Goal: Transaction & Acquisition: Book appointment/travel/reservation

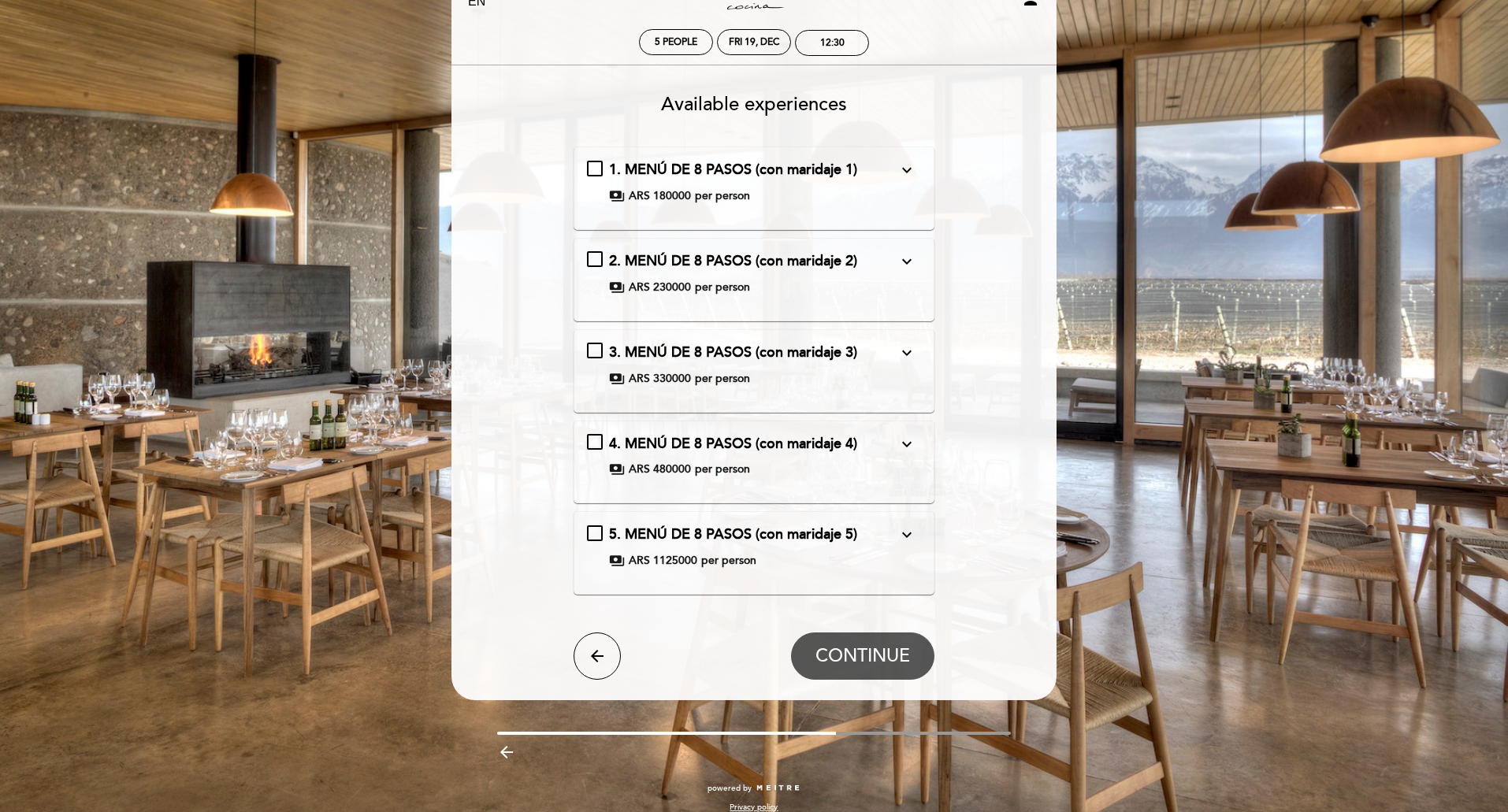
scroll to position [74, 0]
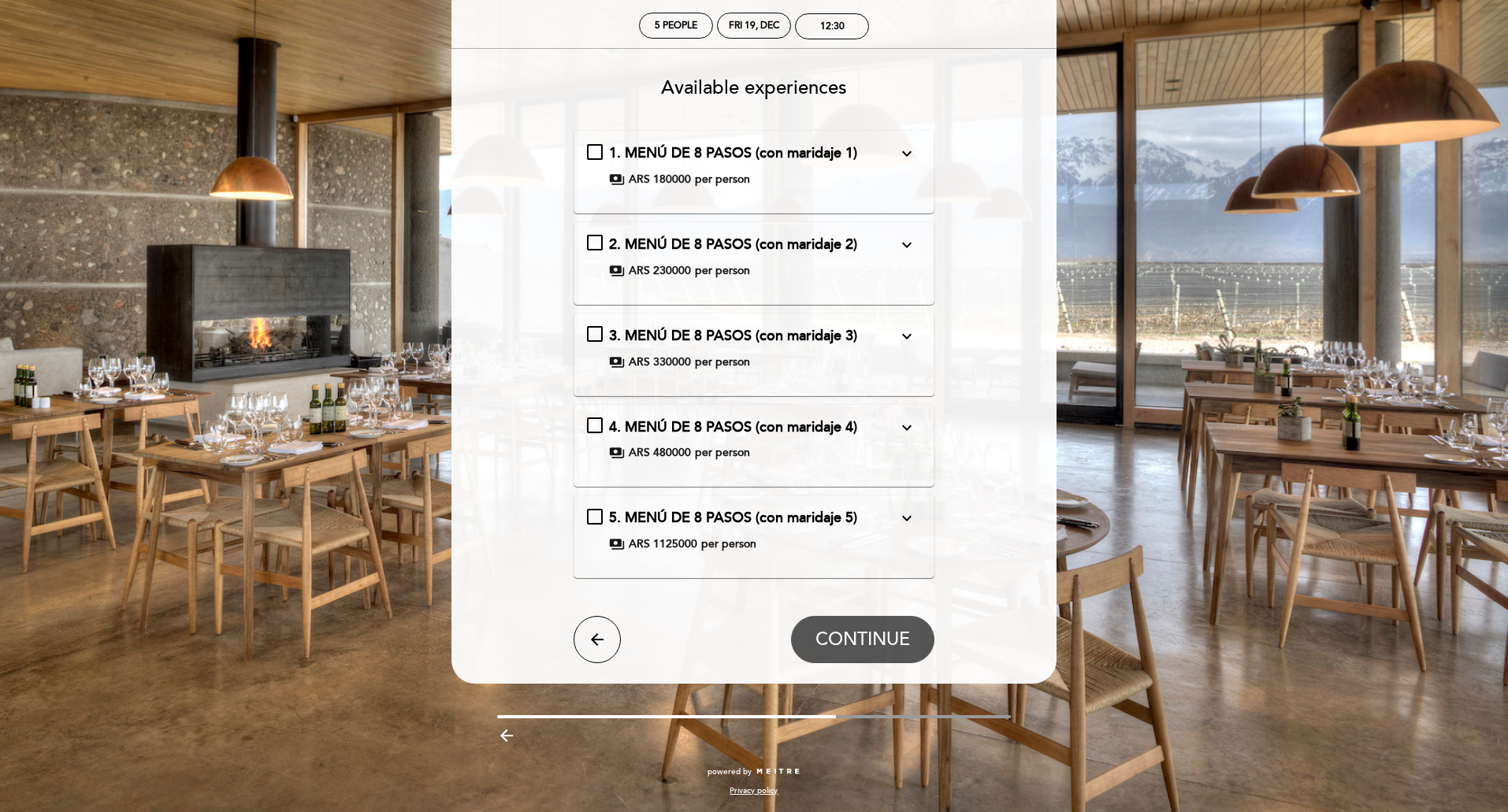
click at [908, 431] on icon "expand_more" at bounding box center [907, 427] width 19 height 19
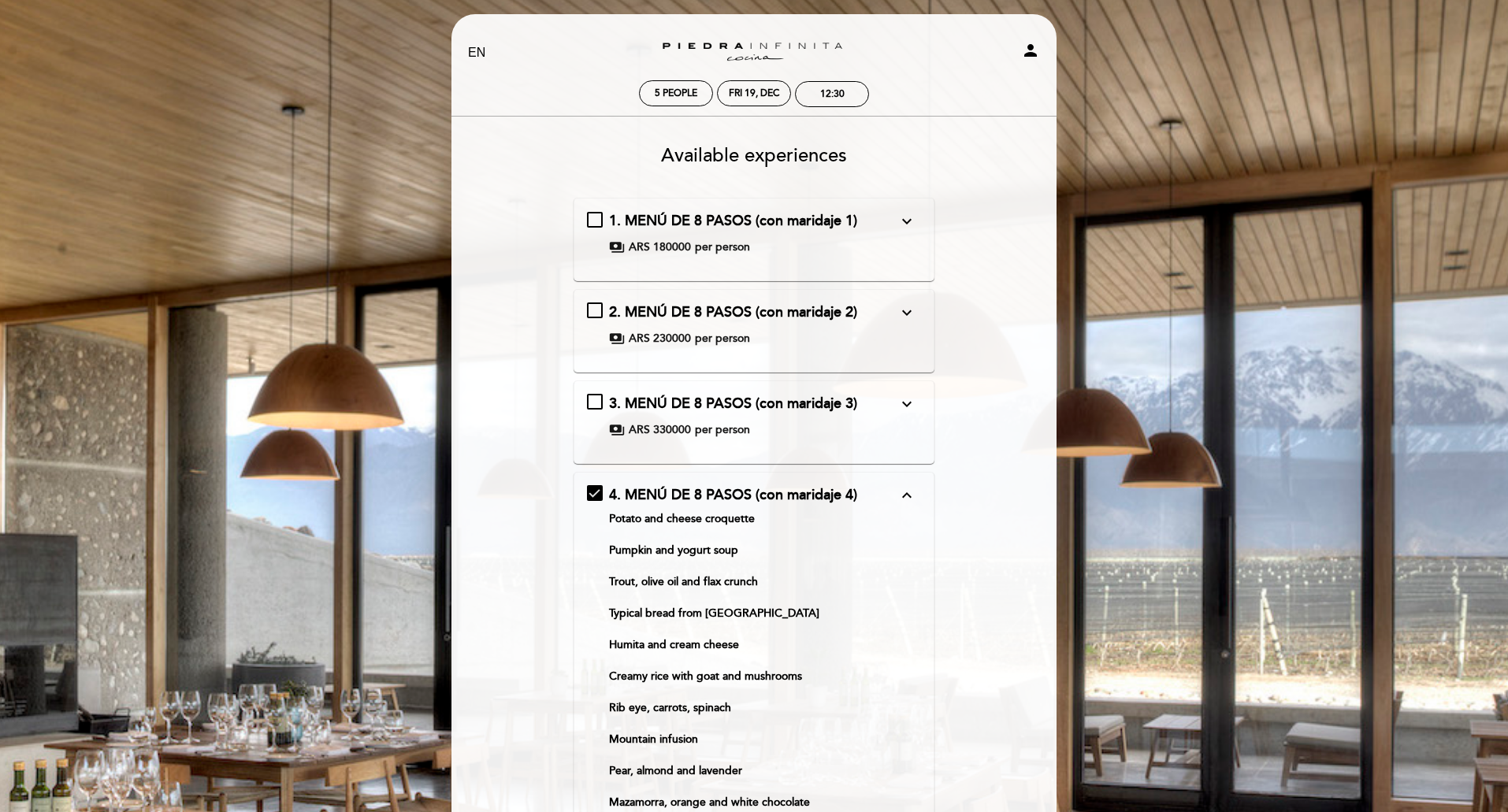
scroll to position [0, 0]
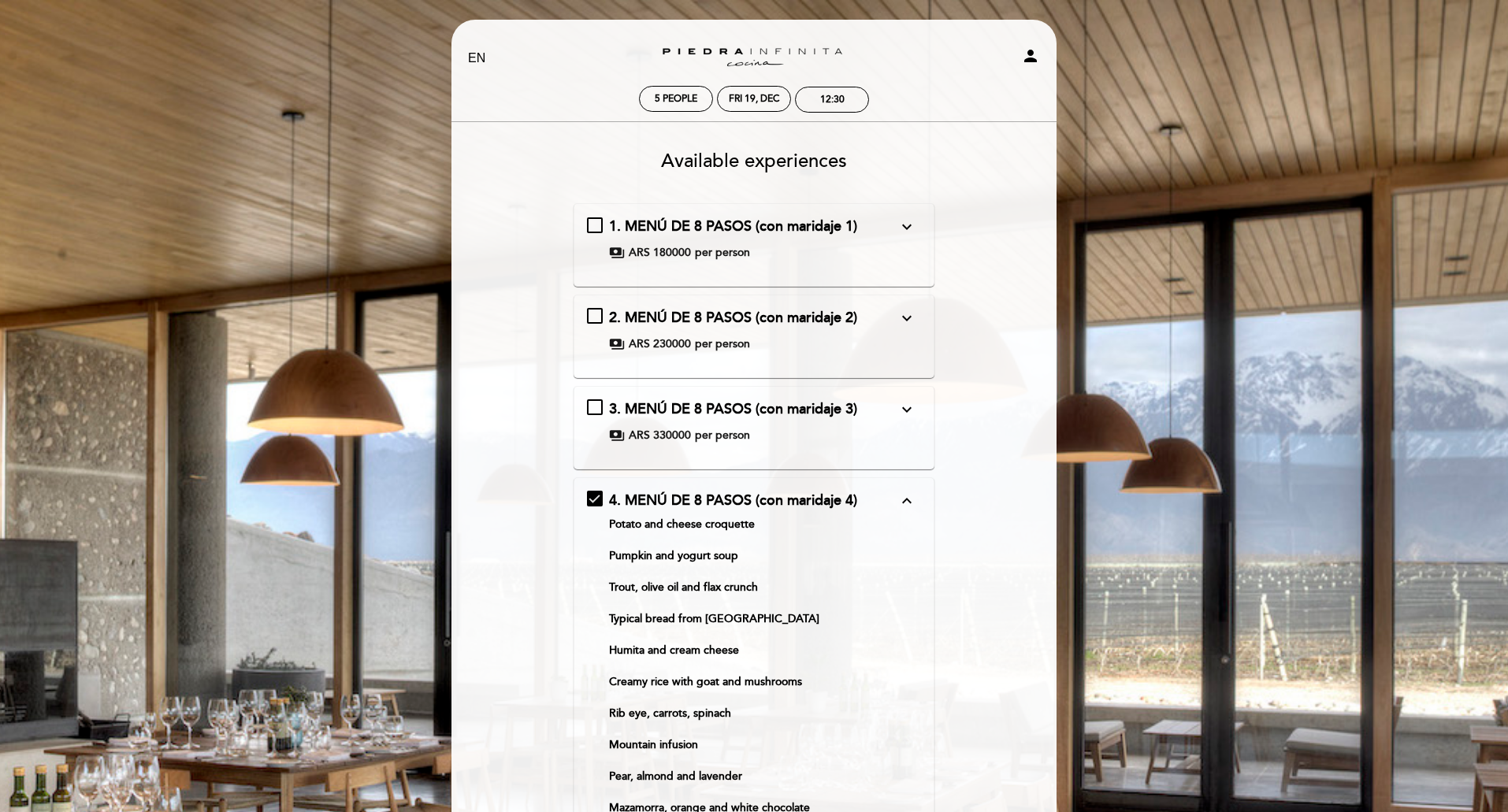
click at [900, 506] on icon "expand_less" at bounding box center [907, 501] width 19 height 19
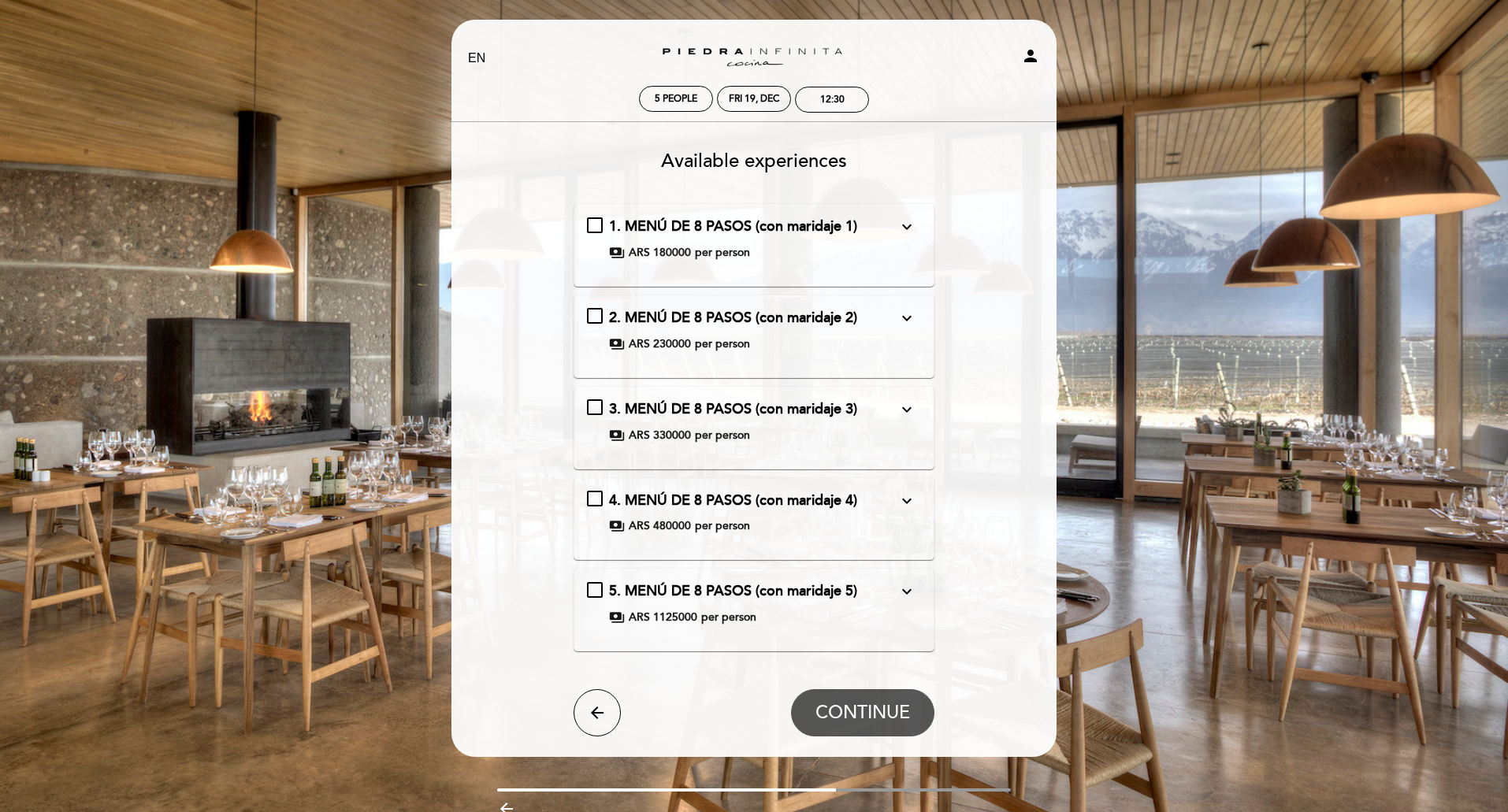
click at [897, 227] on button "expand_more" at bounding box center [907, 227] width 29 height 21
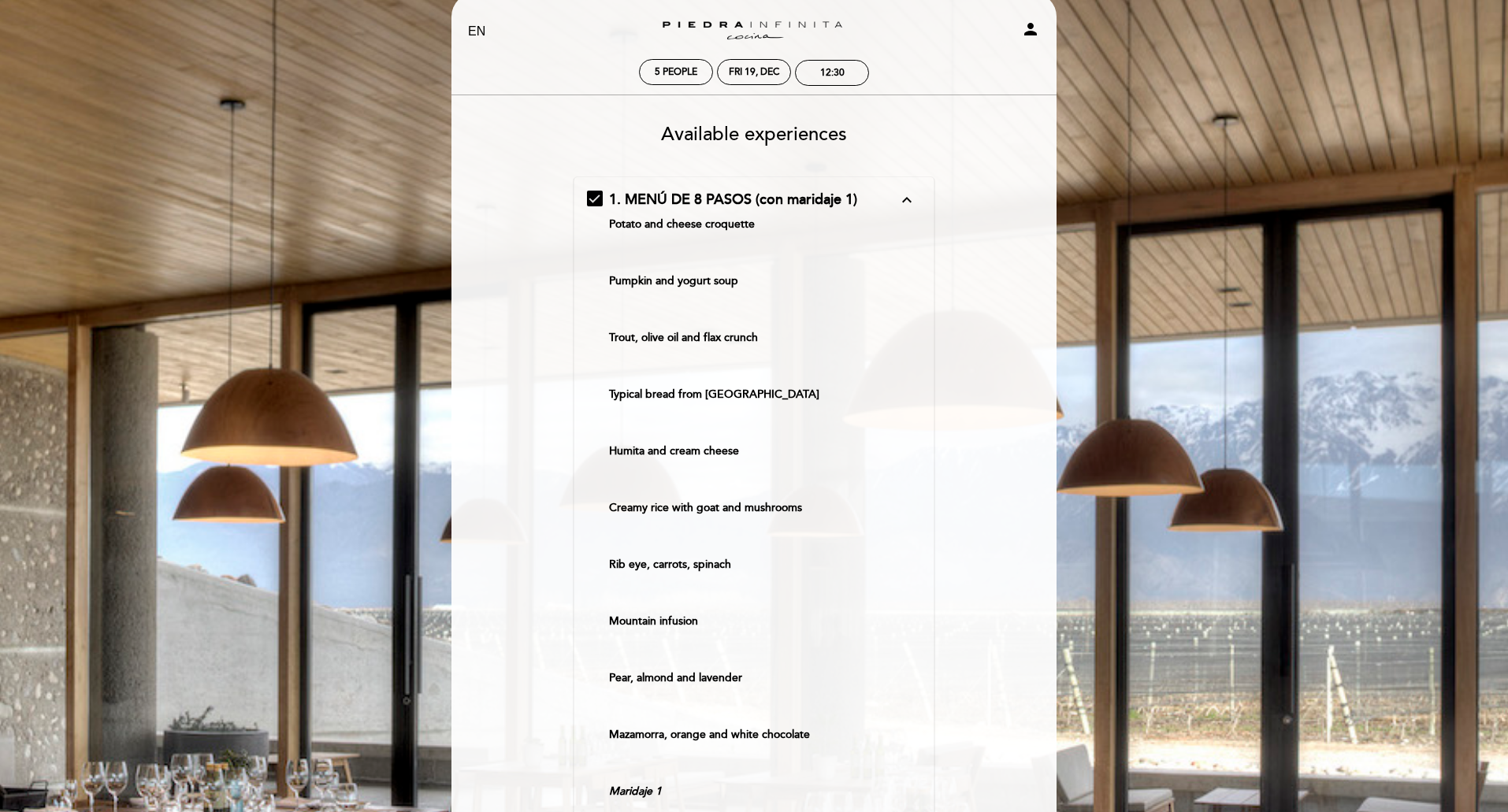
scroll to position [20, 0]
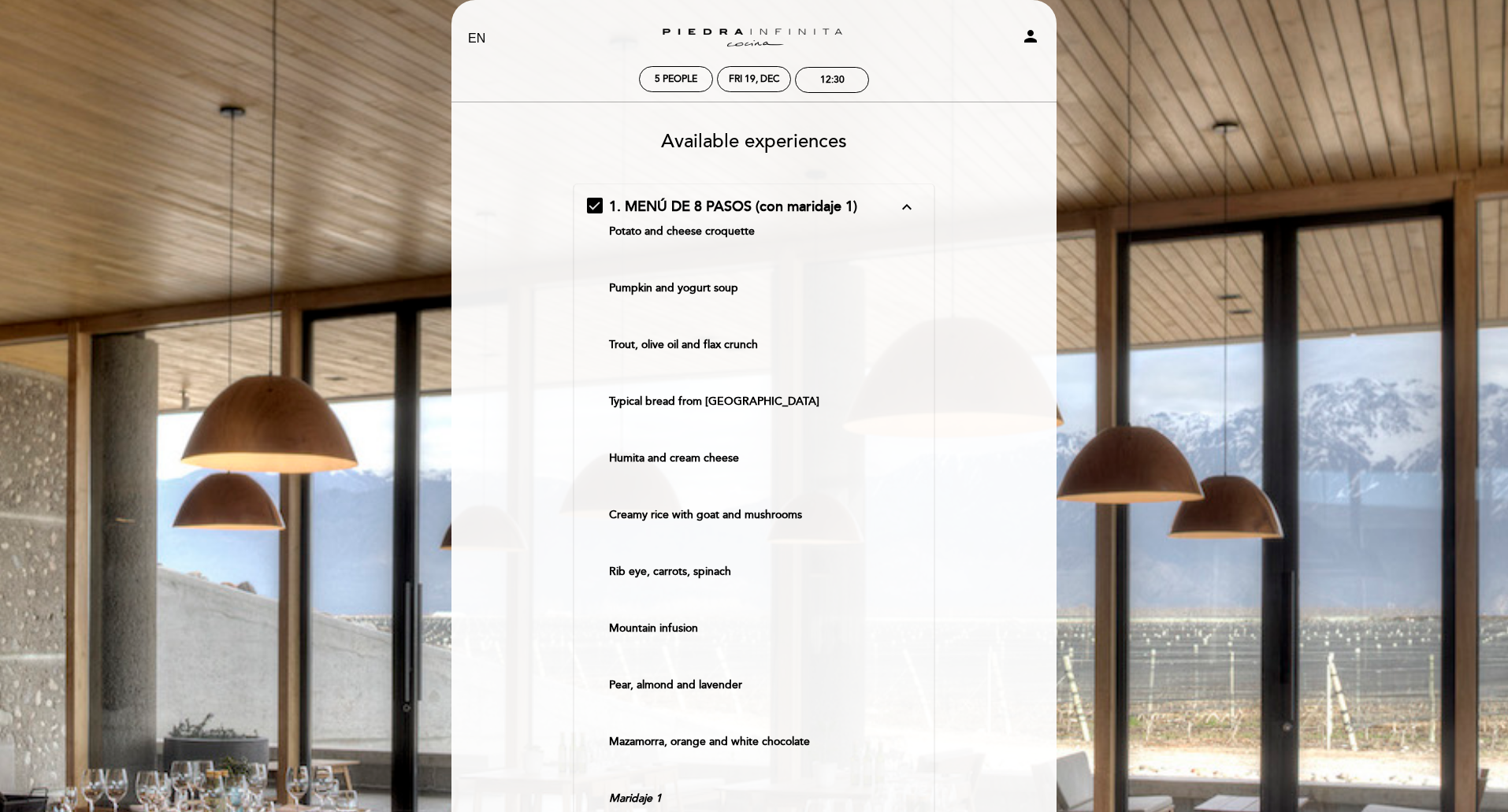
click at [897, 211] on button "expand_less" at bounding box center [907, 207] width 29 height 21
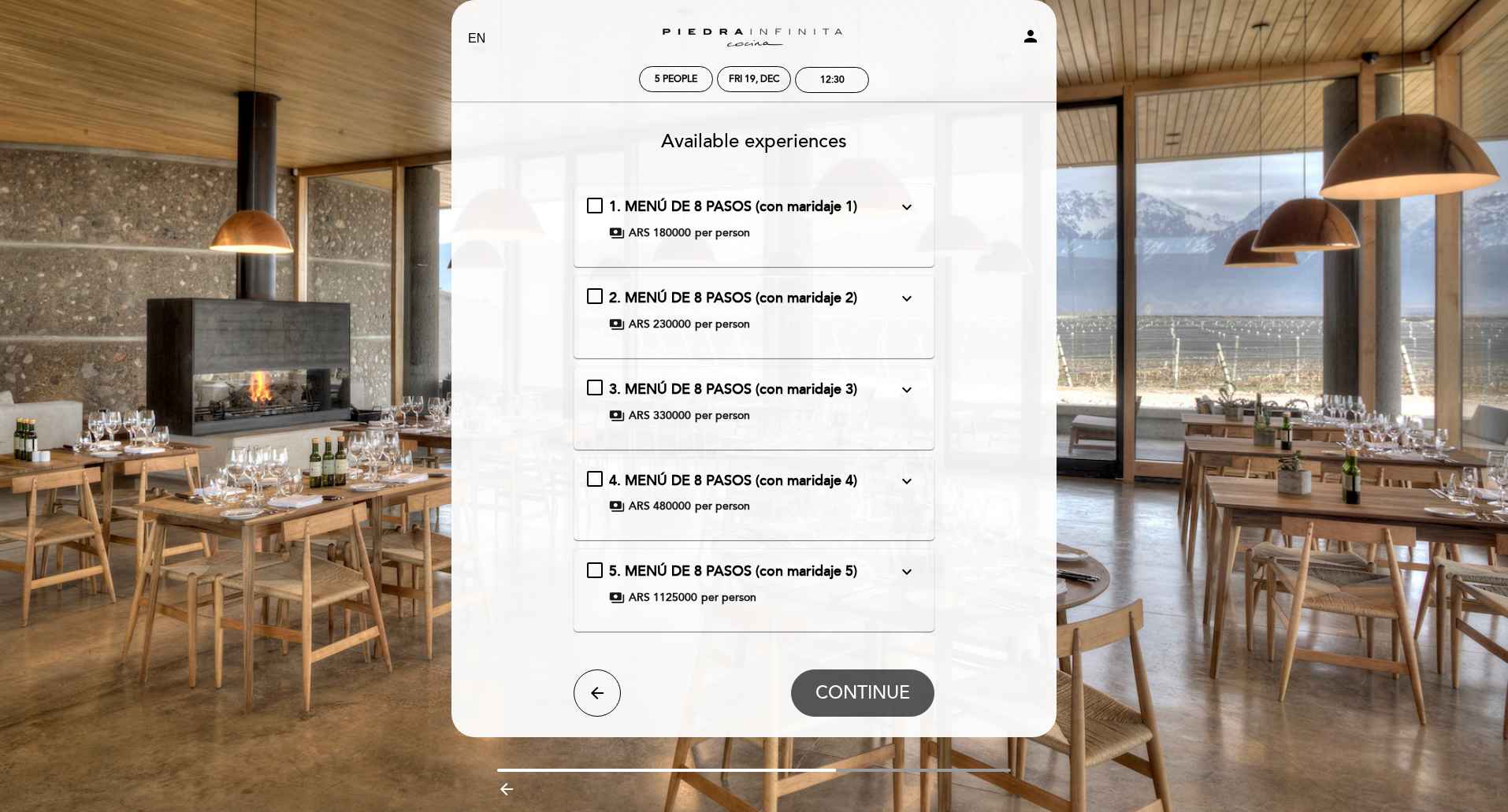
click at [904, 298] on icon "expand_more" at bounding box center [907, 298] width 19 height 19
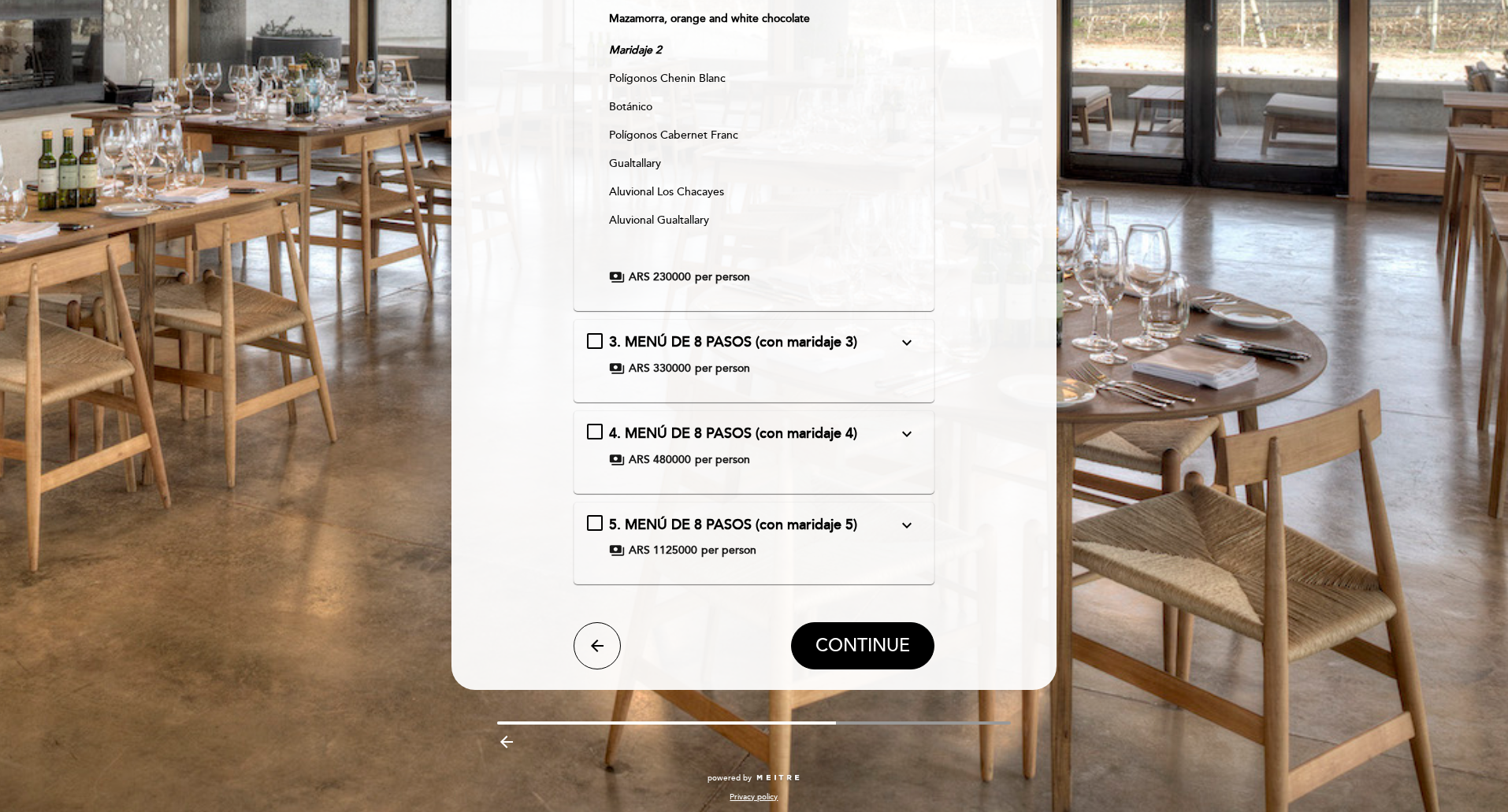
scroll to position [614, 0]
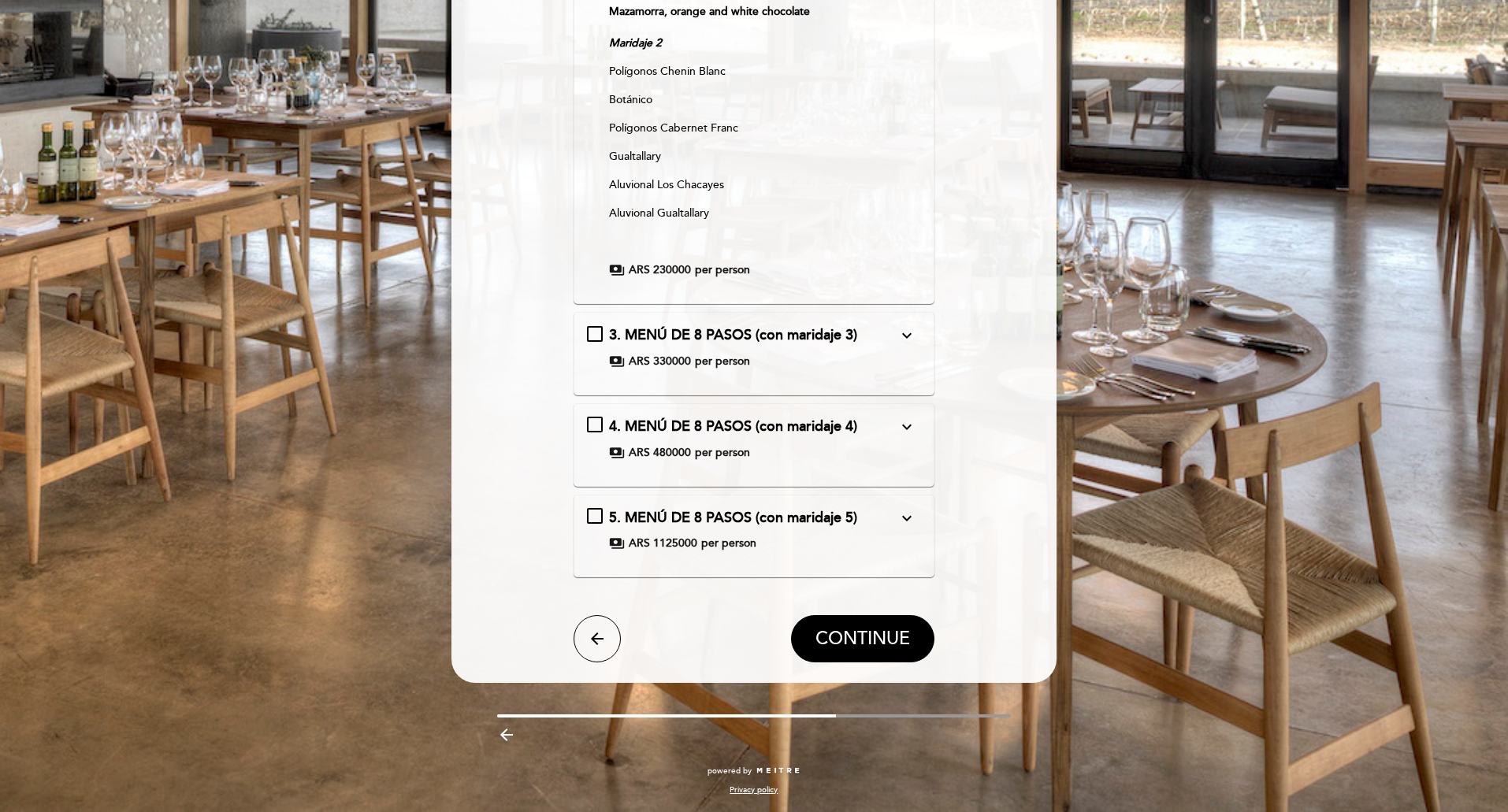
click at [907, 340] on icon "expand_more" at bounding box center [907, 335] width 19 height 19
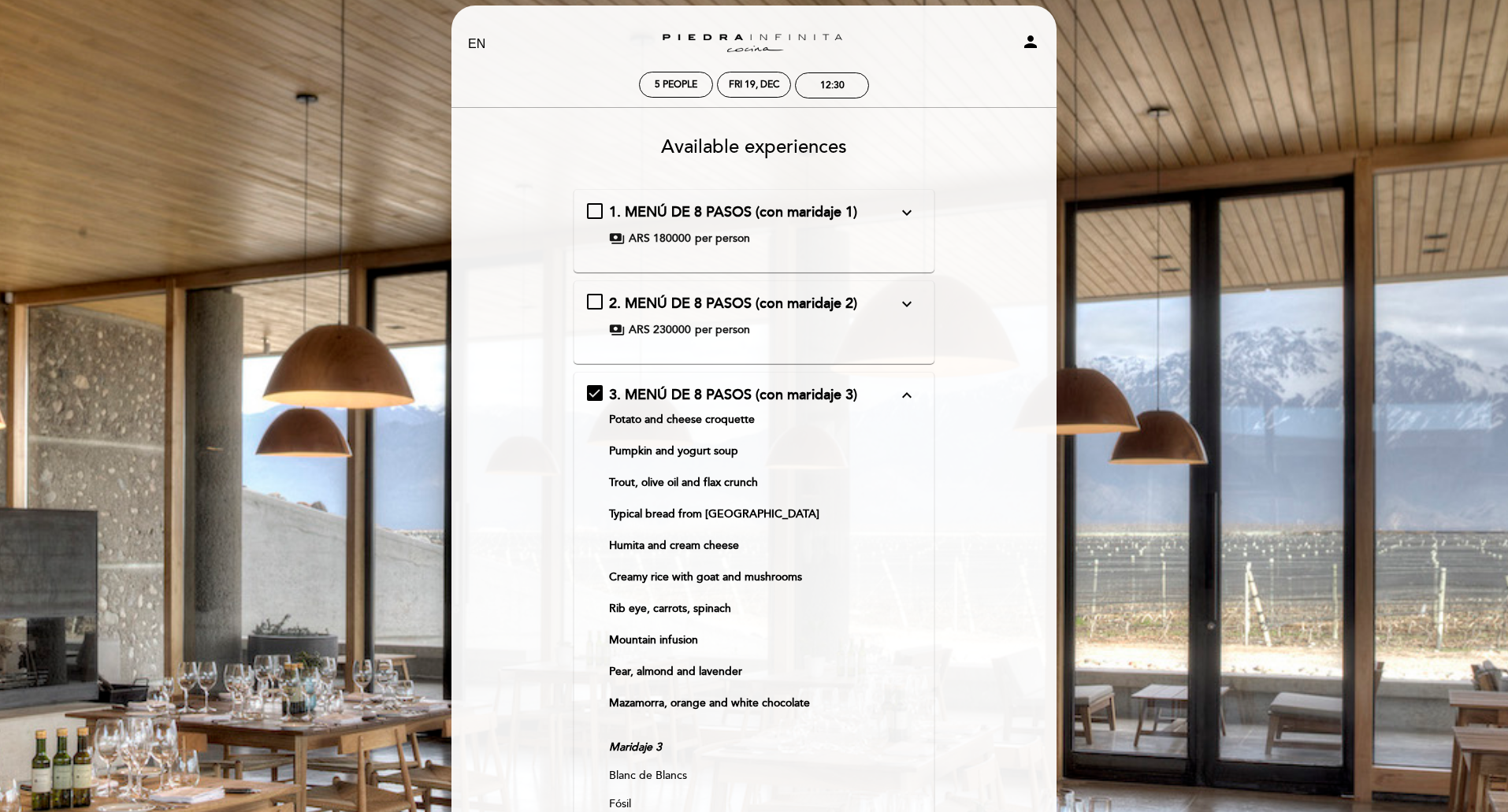
scroll to position [0, 0]
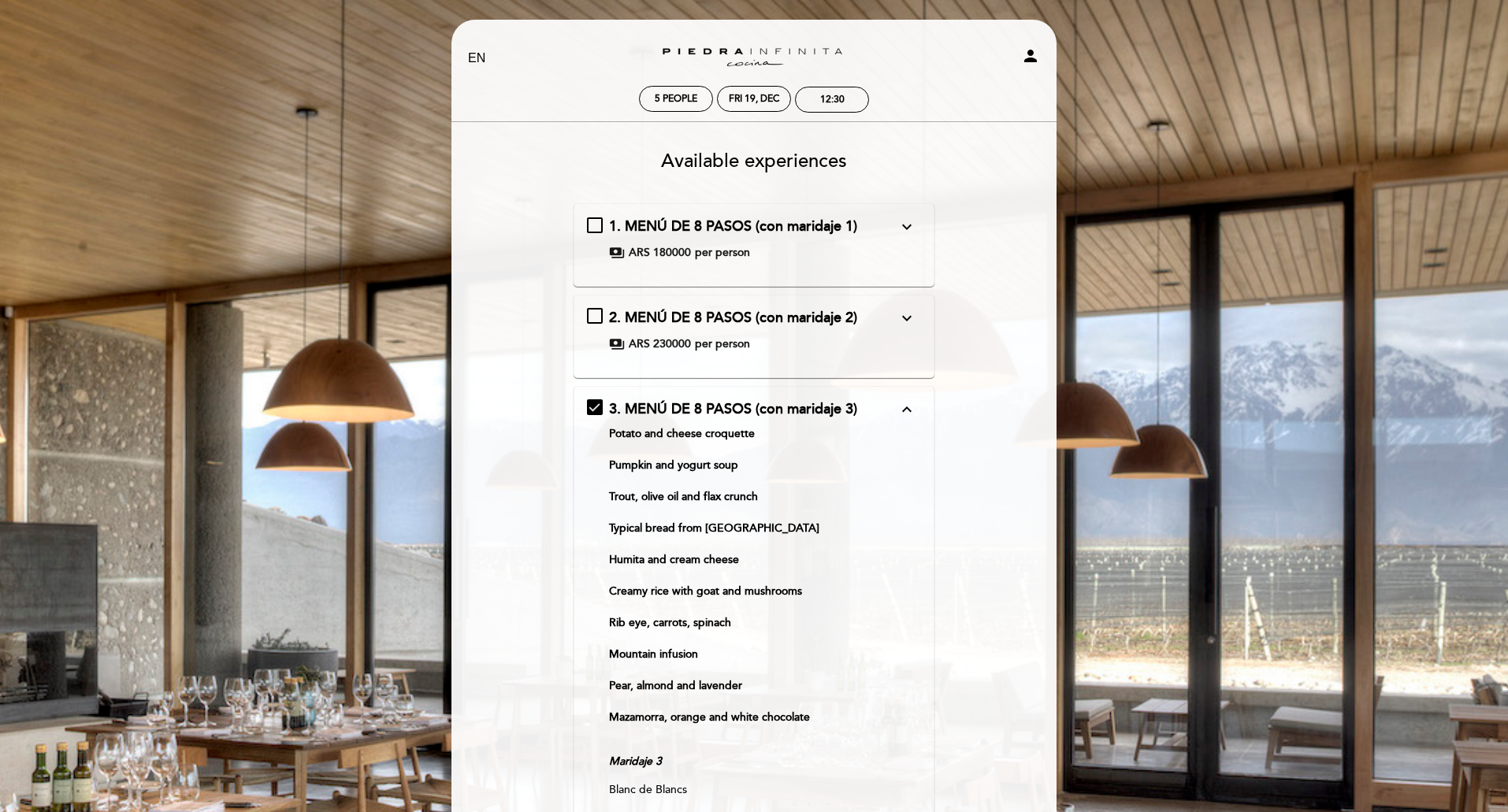
click at [896, 406] on button "expand_less" at bounding box center [907, 409] width 29 height 21
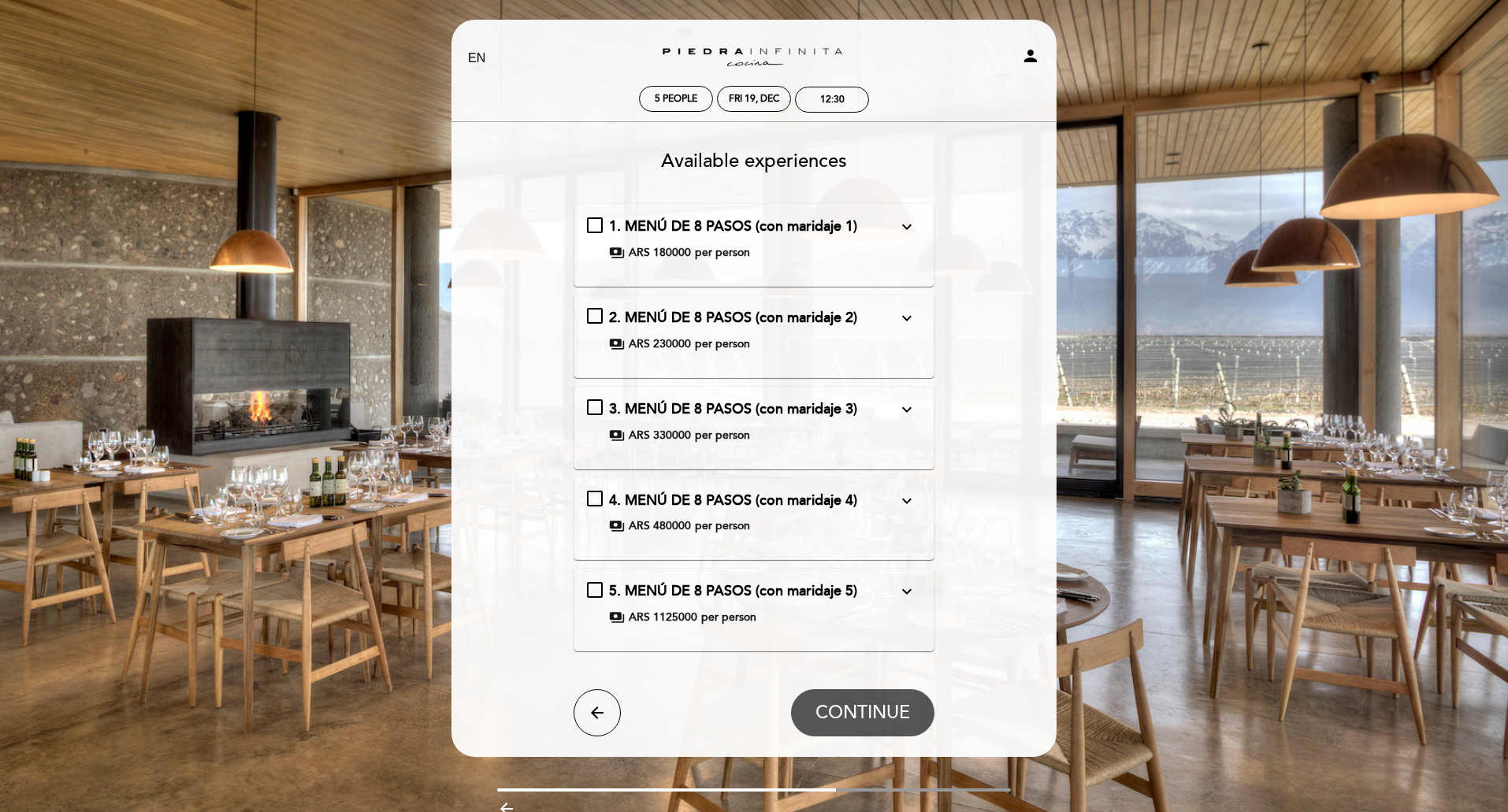
click at [841, 231] on span "1. MENÚ DE 8 PASOS (con maridaje 1)" at bounding box center [734, 226] width 249 height 17
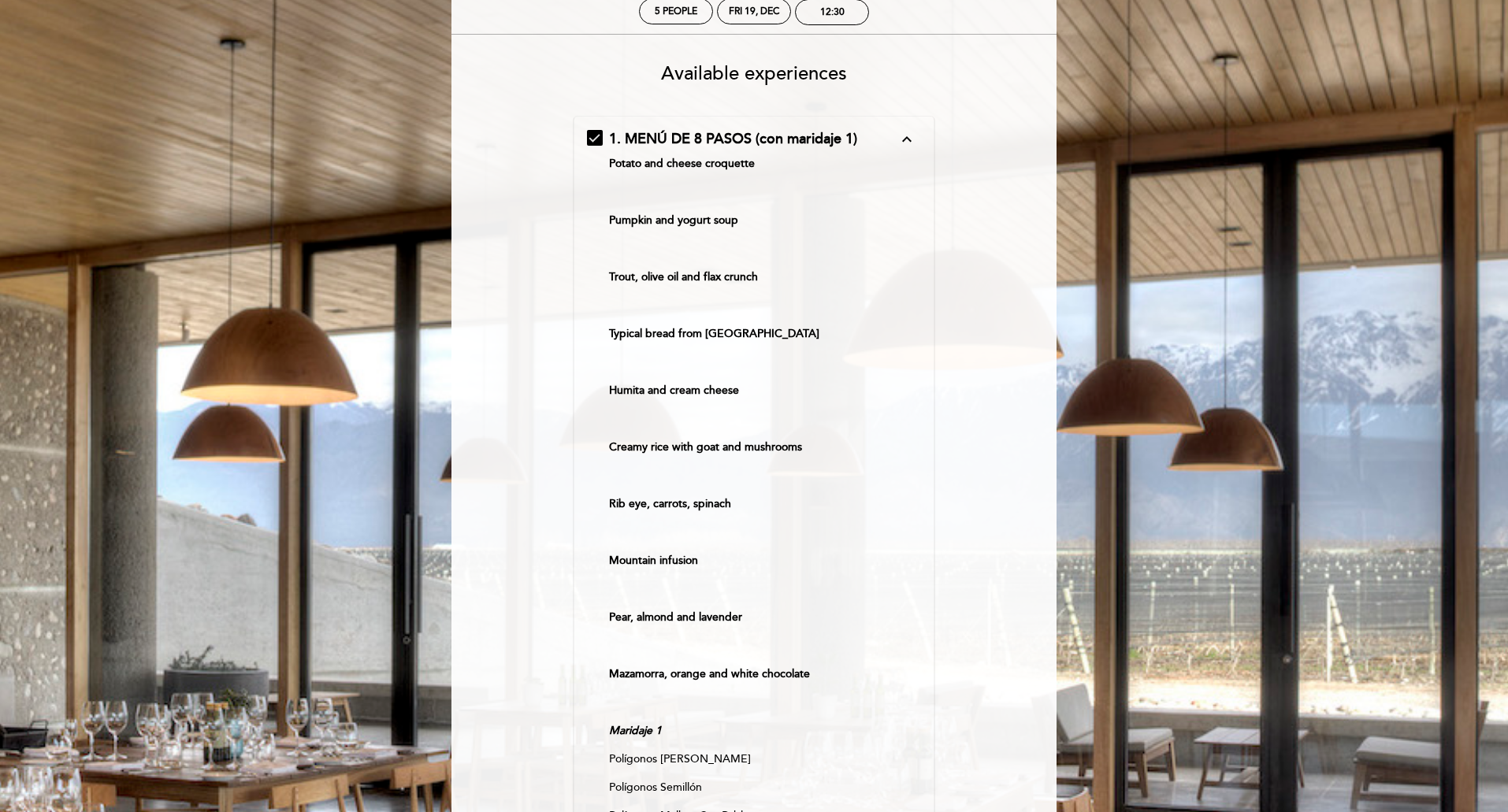
scroll to position [197, 0]
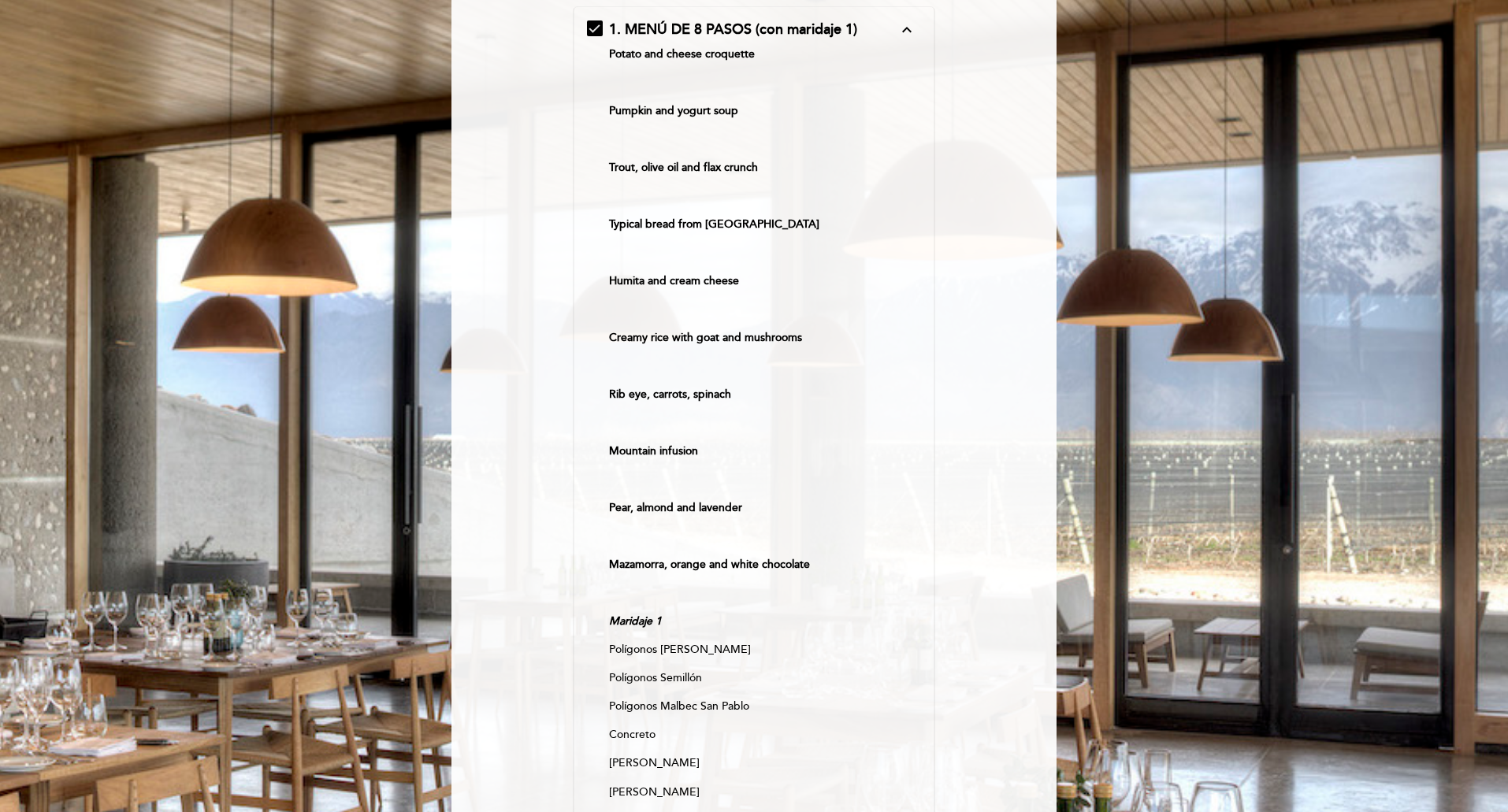
click at [848, 33] on span "1. MENÚ DE 8 PASOS (con maridaje 1)" at bounding box center [734, 29] width 249 height 17
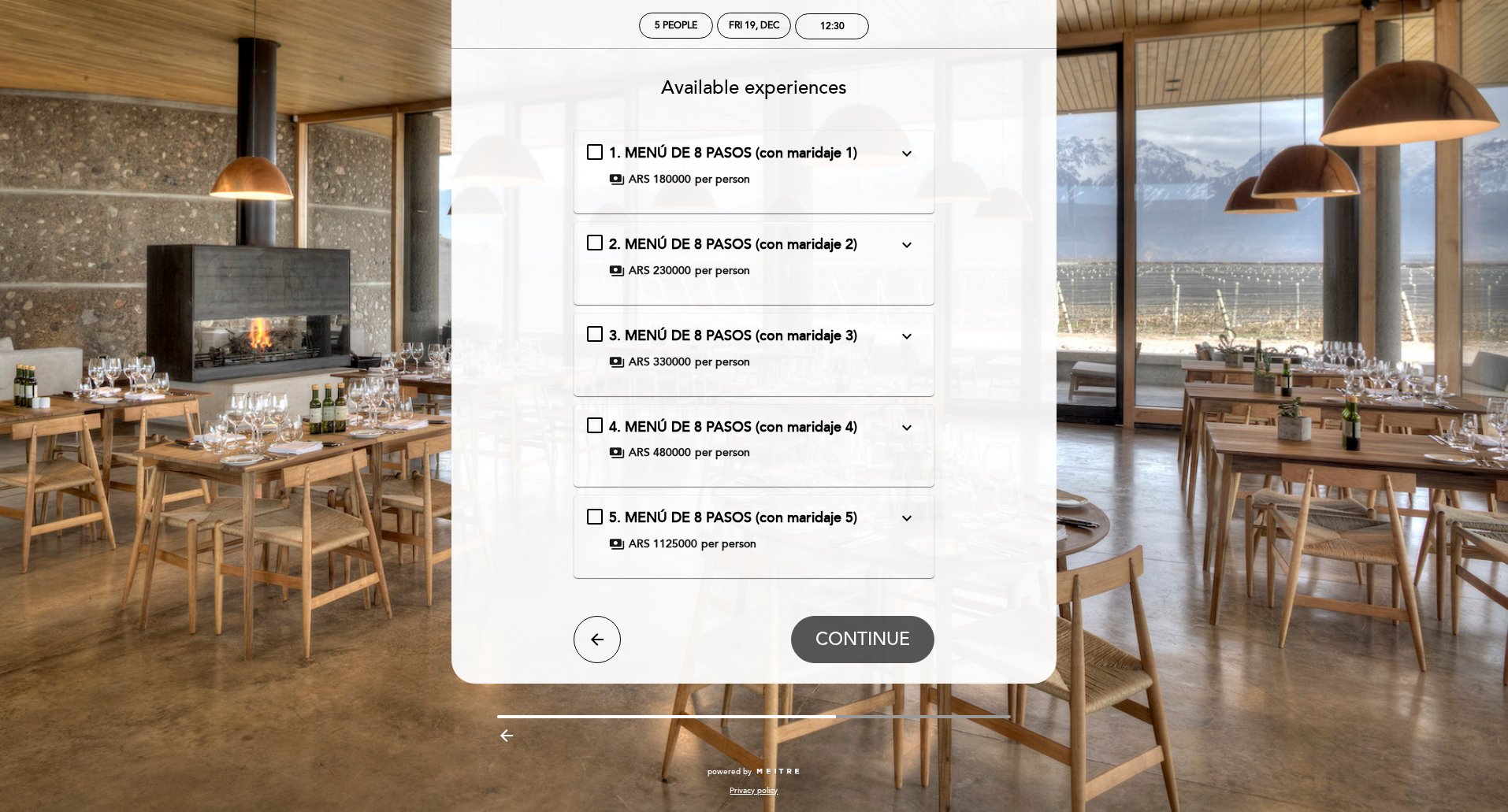
click at [754, 515] on span "5. MENÚ DE 8 PASOS (con maridaje 5)" at bounding box center [734, 517] width 249 height 17
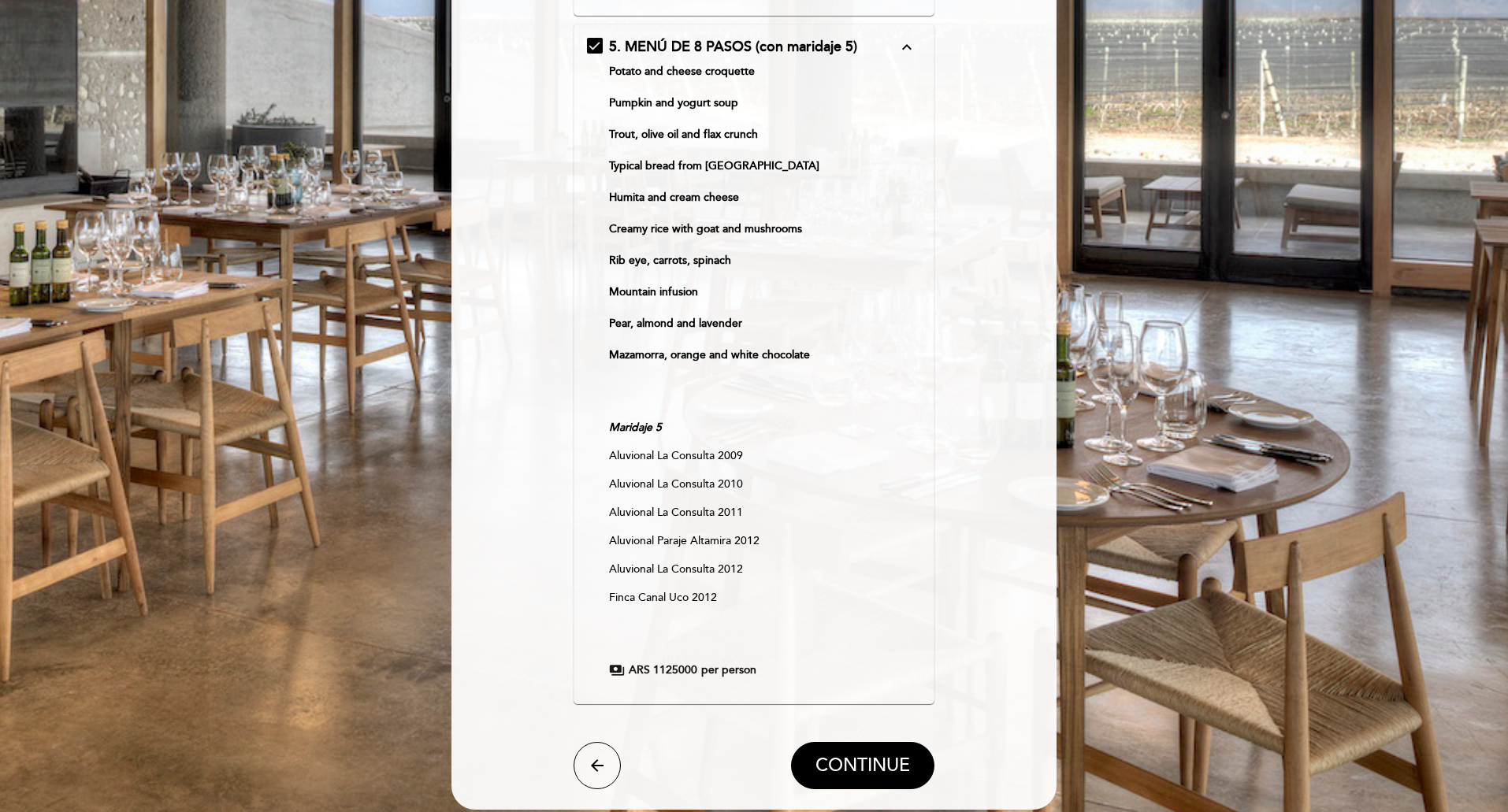
scroll to position [546, 0]
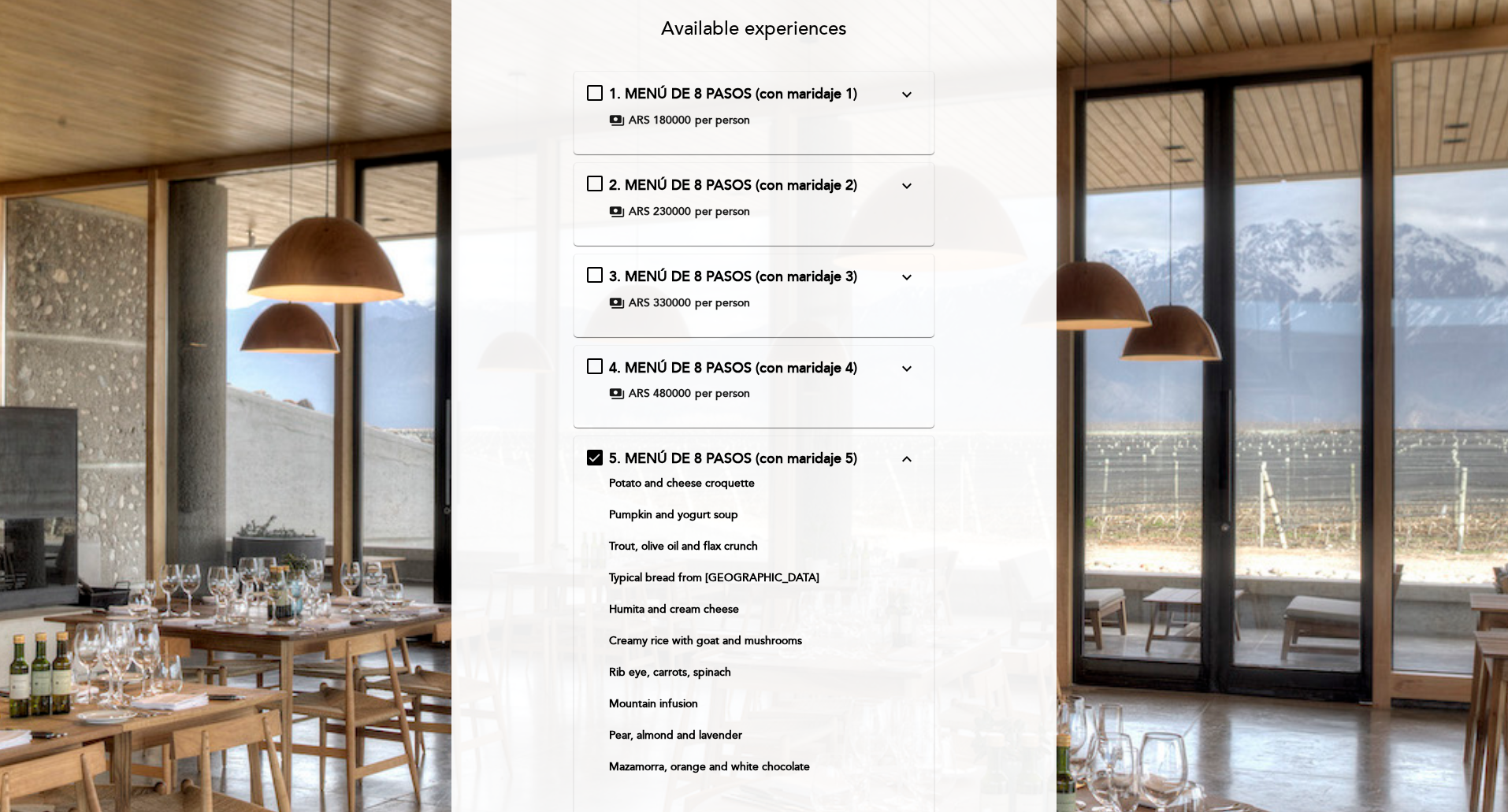
click at [901, 454] on icon "expand_less" at bounding box center [907, 459] width 19 height 19
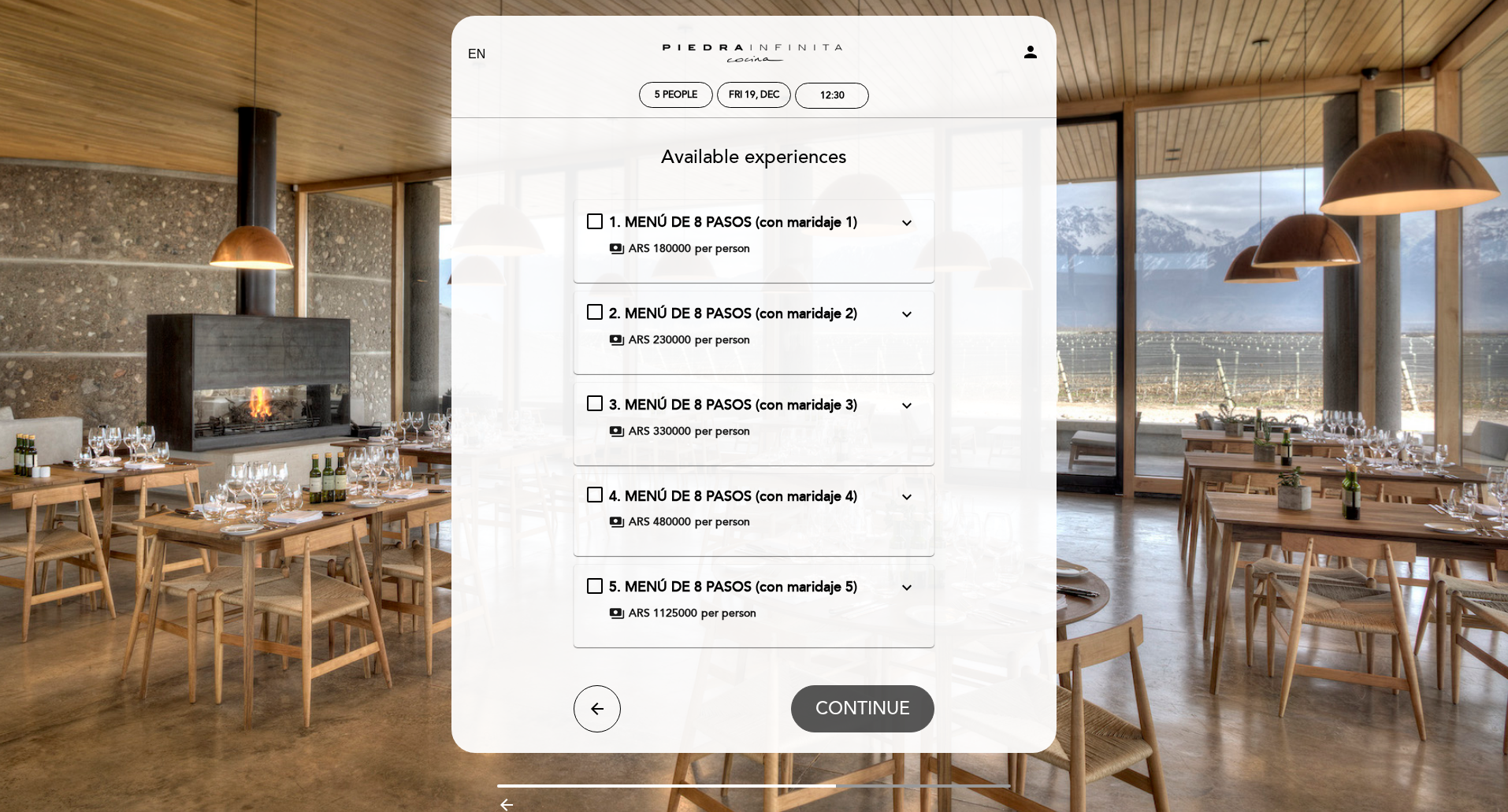
scroll to position [0, 0]
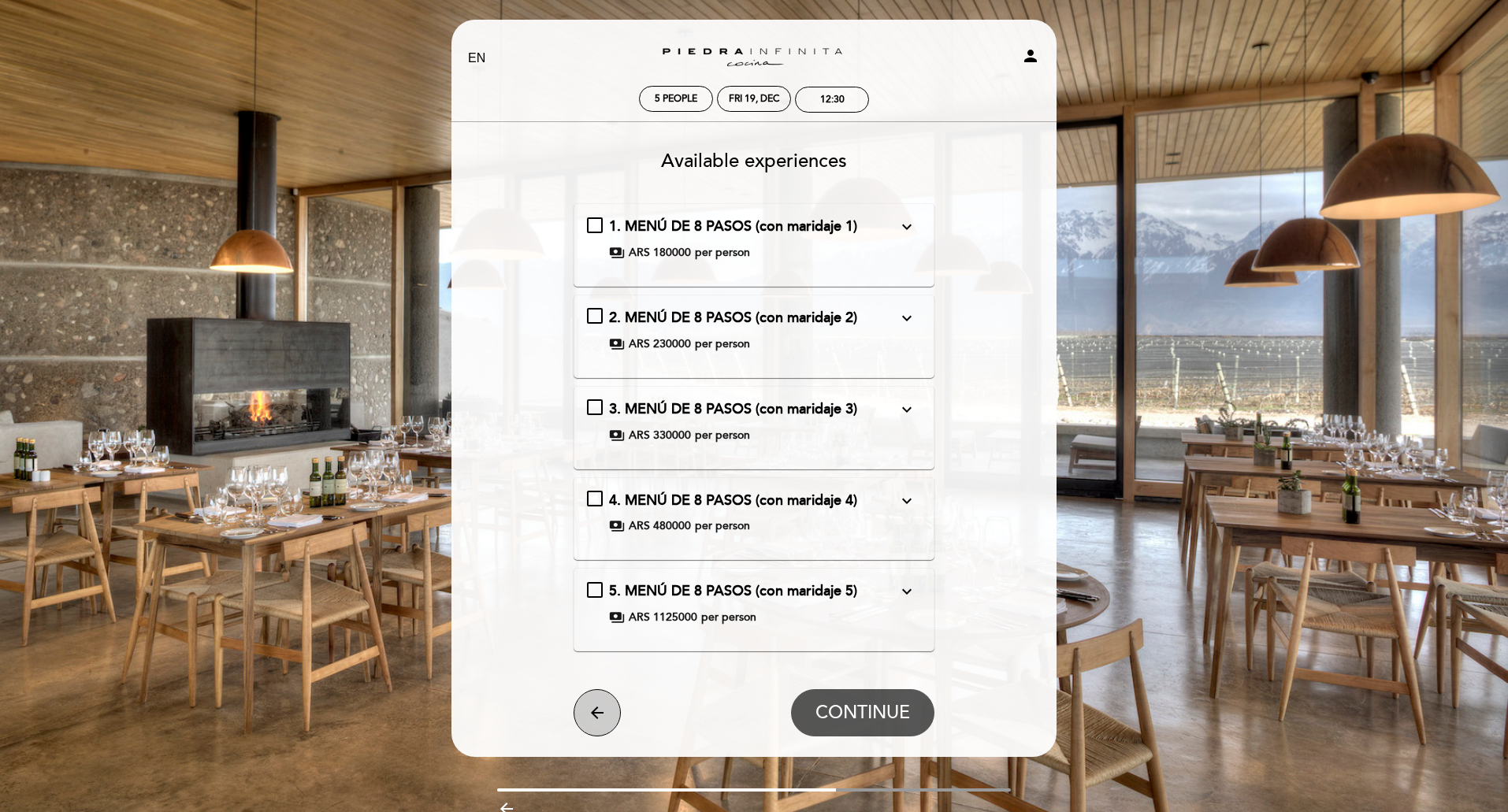
click at [601, 713] on icon "arrow_back" at bounding box center [596, 713] width 19 height 19
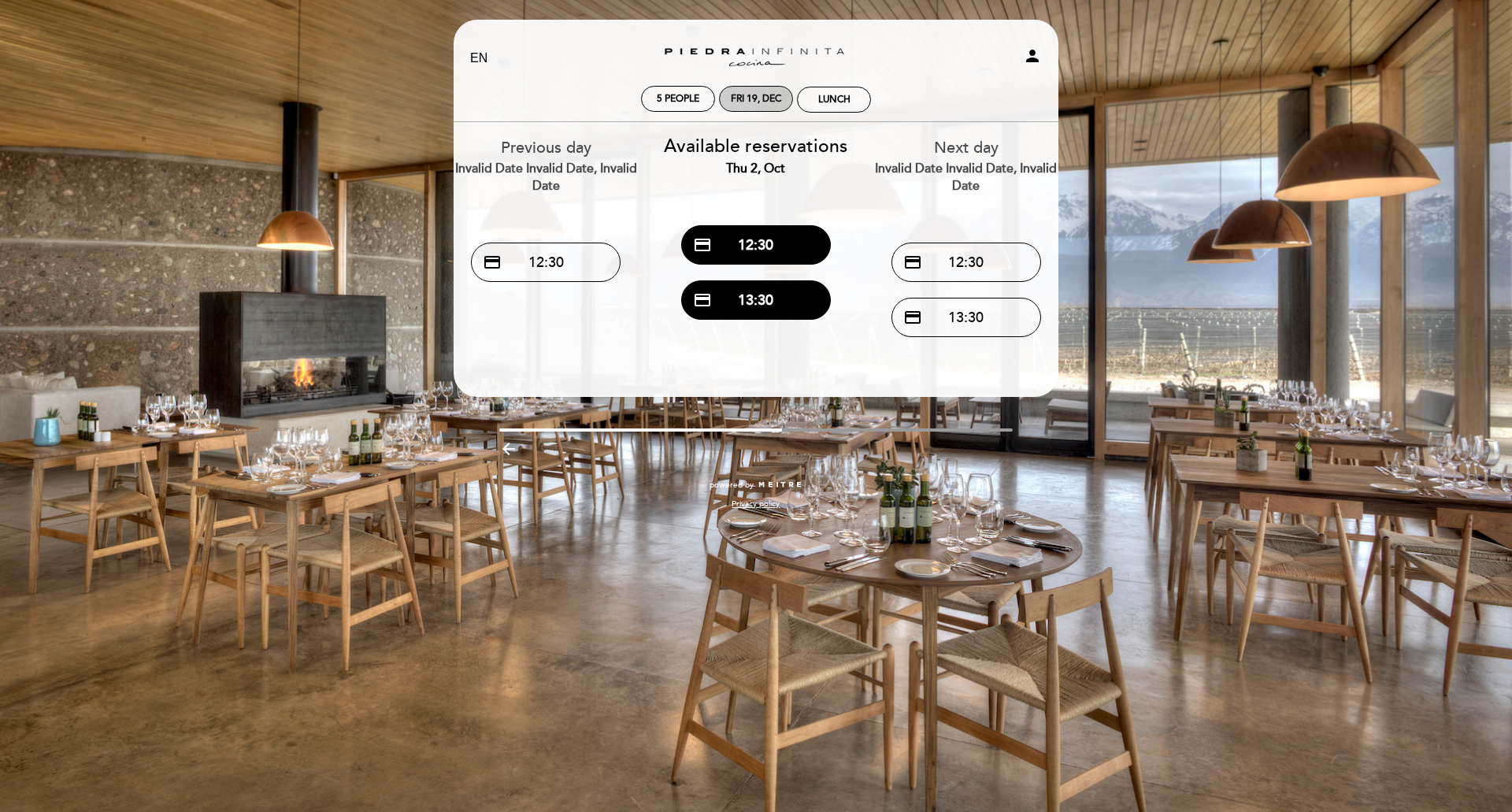
click at [769, 102] on div "Fri 19, Dec" at bounding box center [756, 99] width 51 height 12
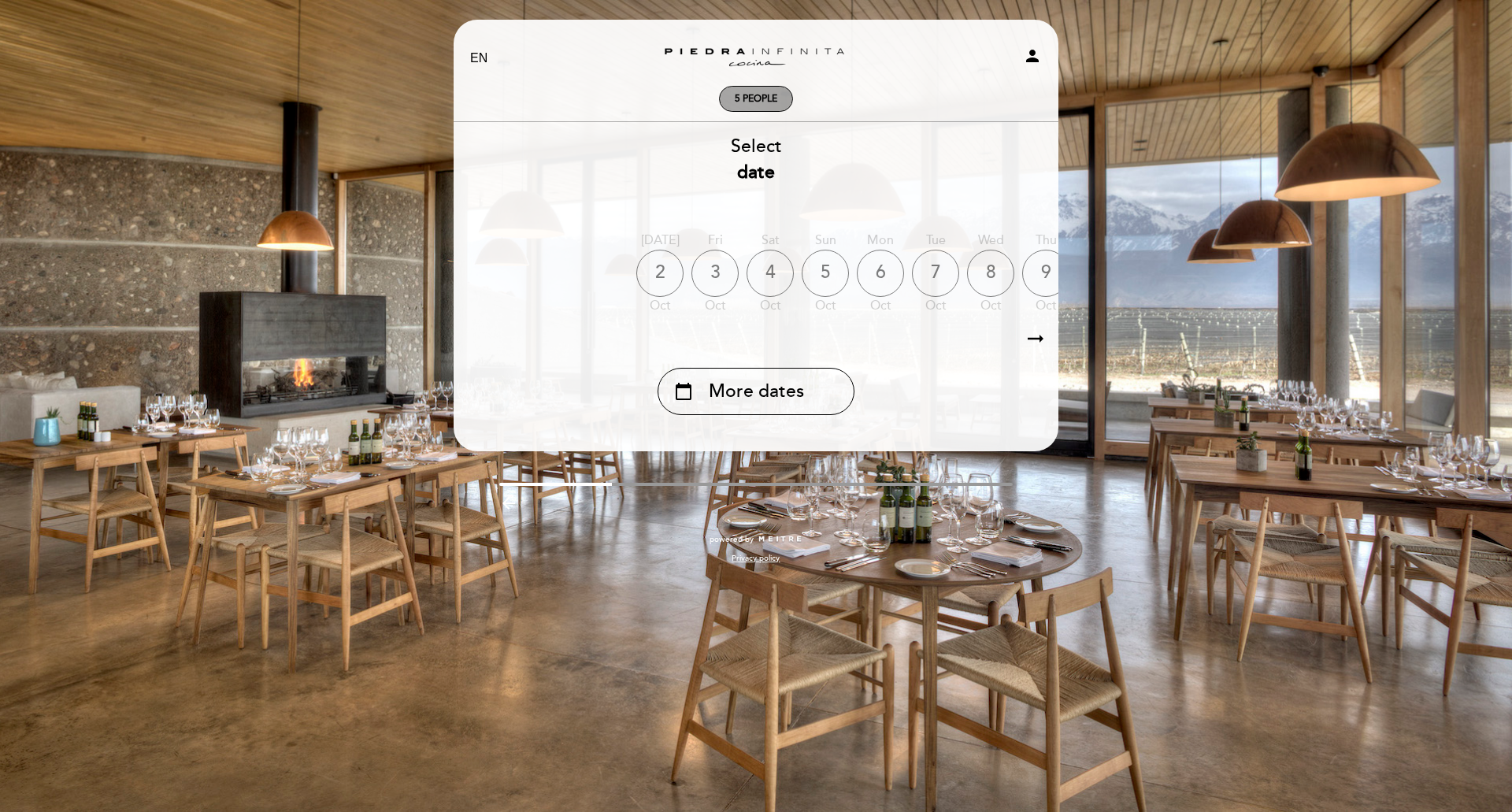
click at [769, 98] on span "5 people" at bounding box center [756, 99] width 43 height 12
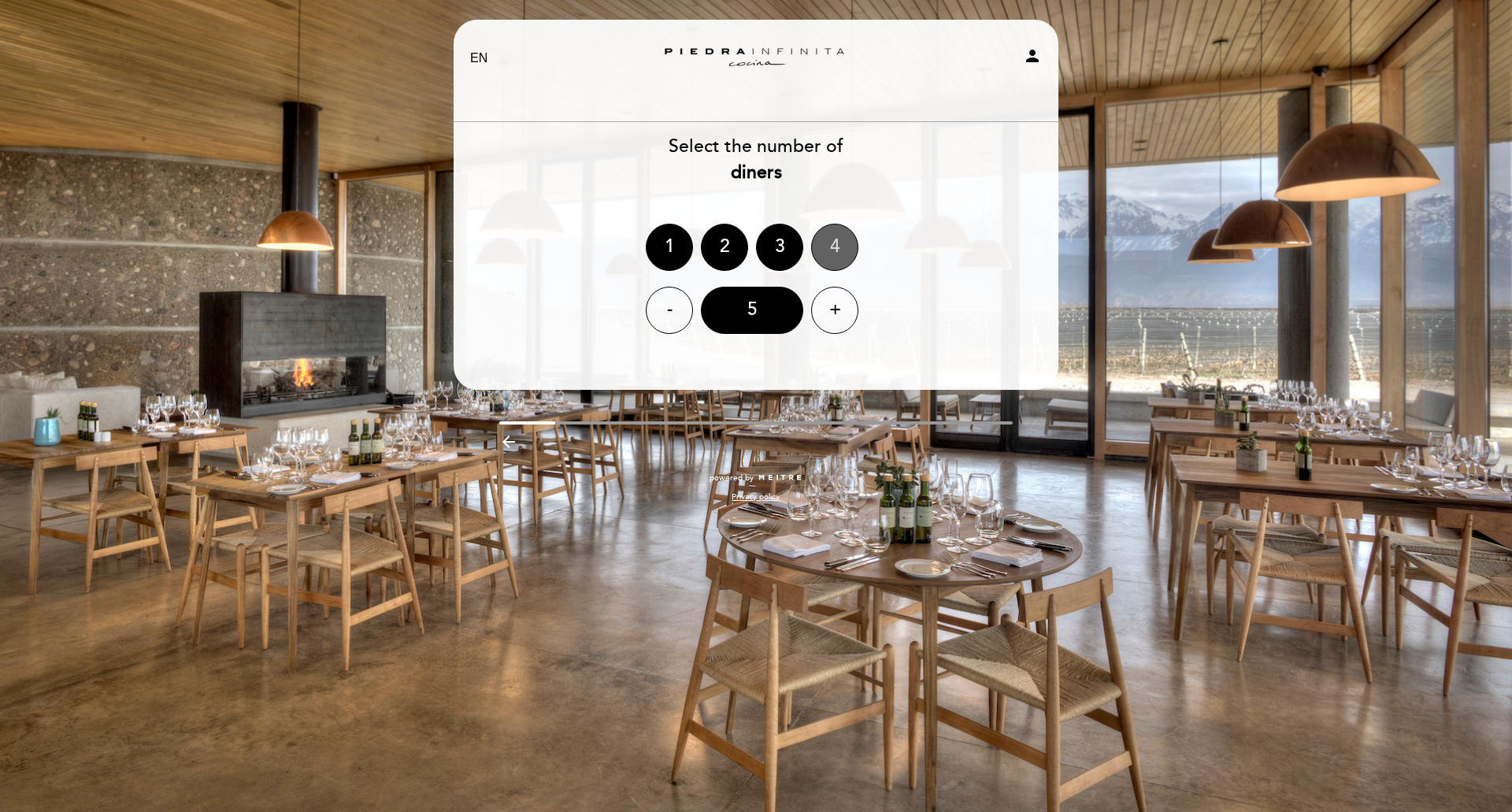
click at [839, 245] on div "4" at bounding box center [835, 247] width 48 height 48
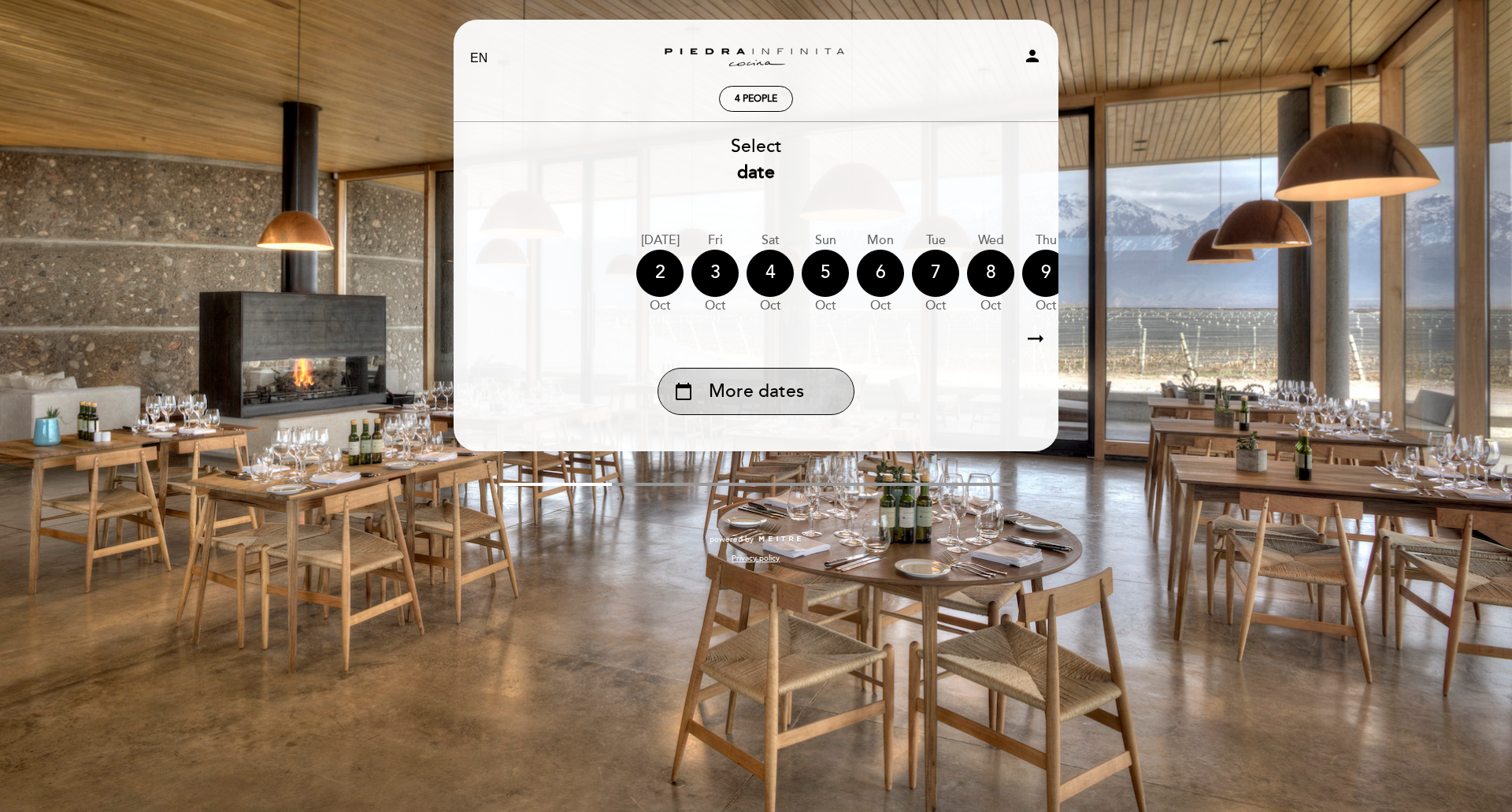
click at [759, 403] on span "More dates" at bounding box center [757, 392] width 95 height 26
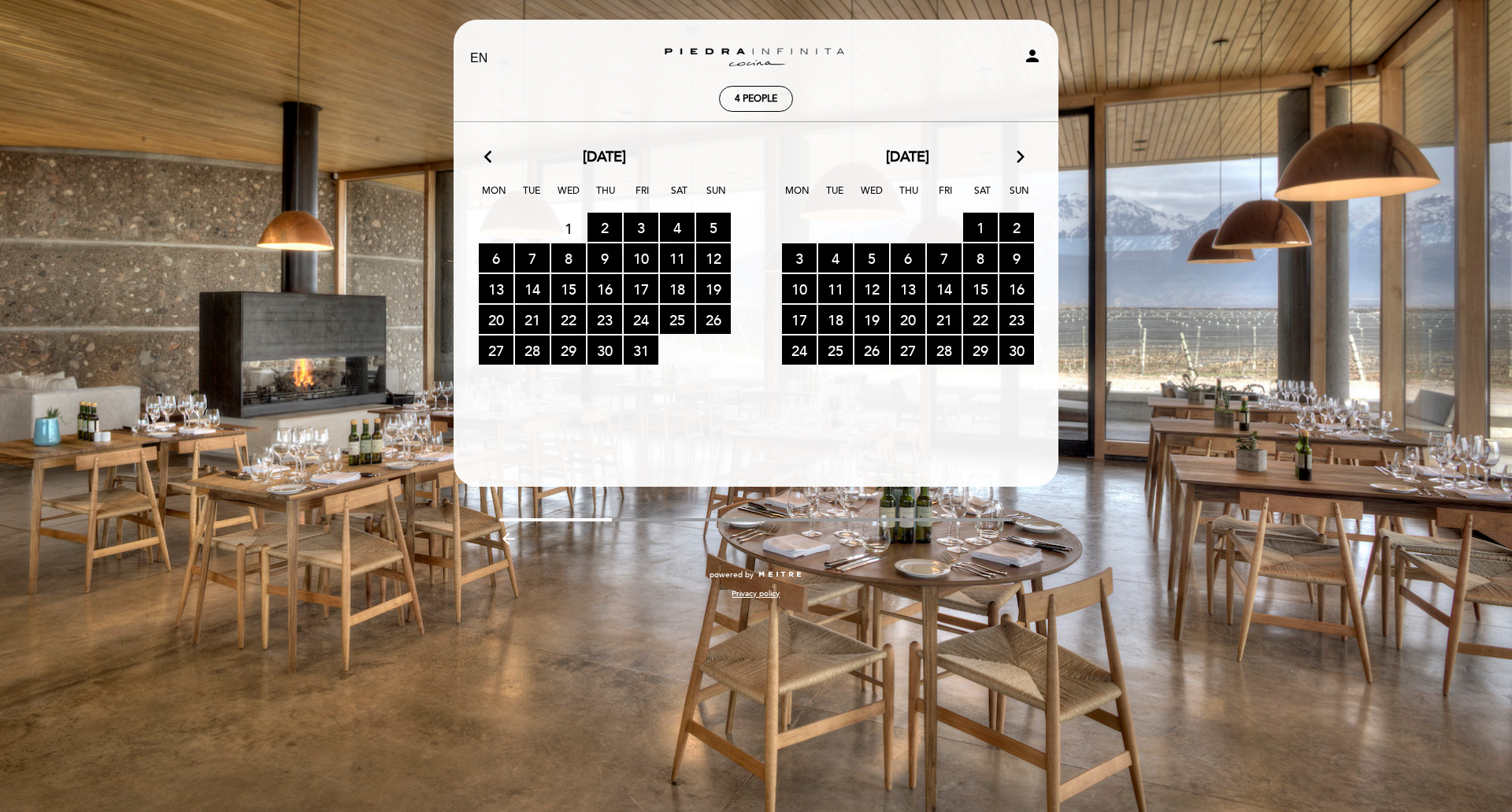
click at [1026, 157] on icon "arrow_forward_ios" at bounding box center [1020, 157] width 14 height 21
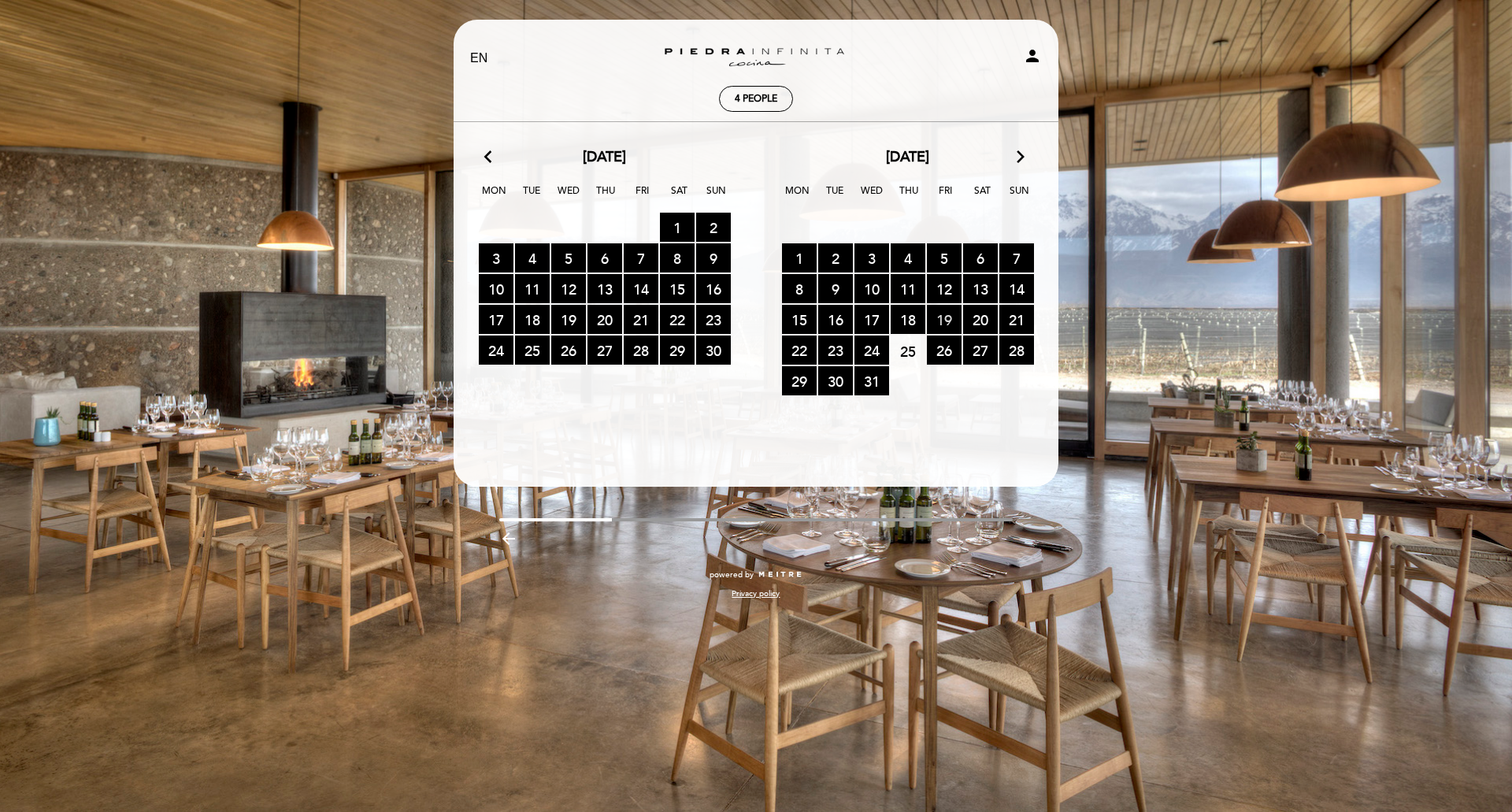
click at [946, 318] on span "19 RESERVATIONS AVAILABLE" at bounding box center [944, 319] width 35 height 29
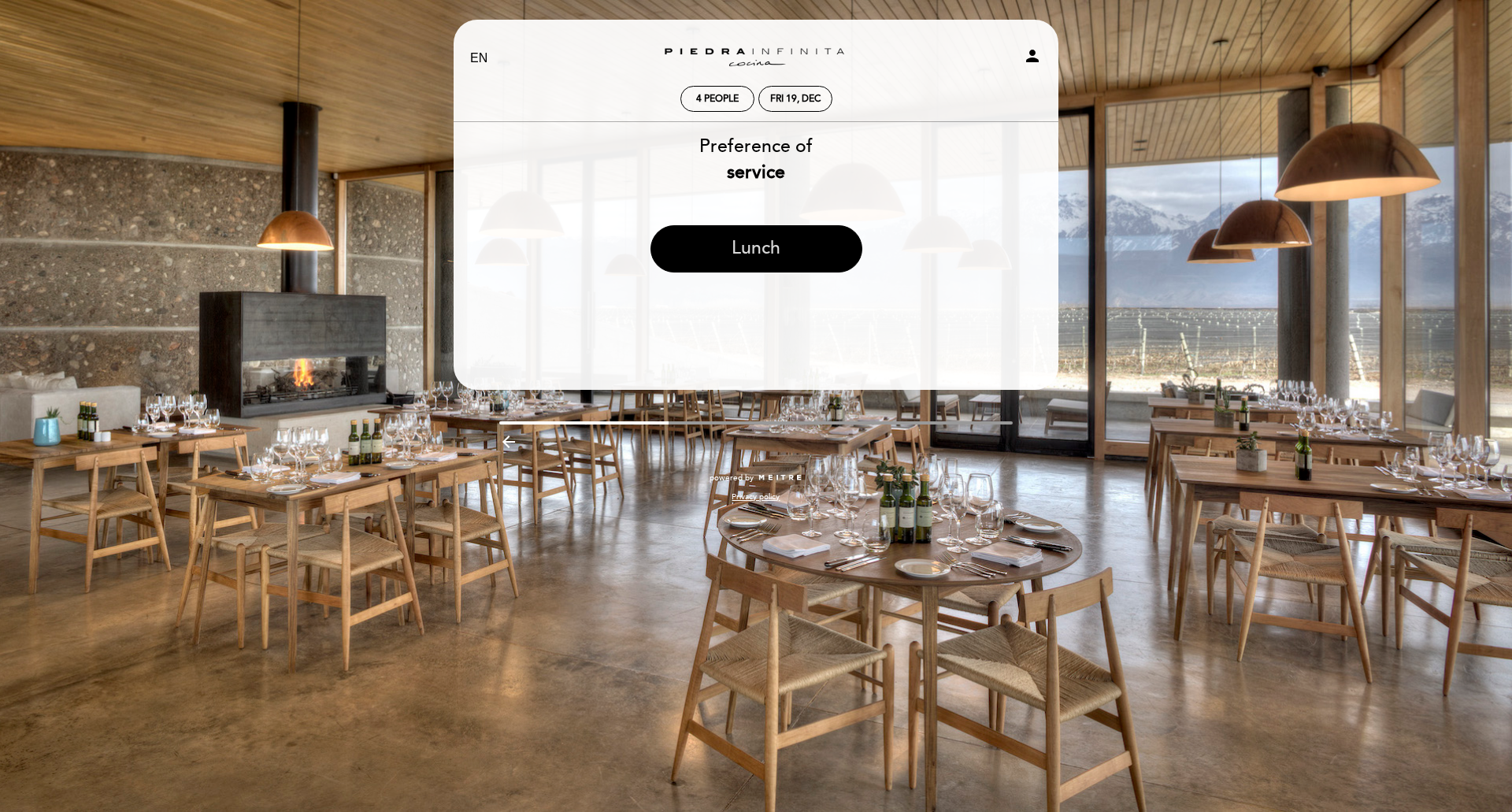
click at [780, 247] on button "Lunch" at bounding box center [756, 249] width 212 height 48
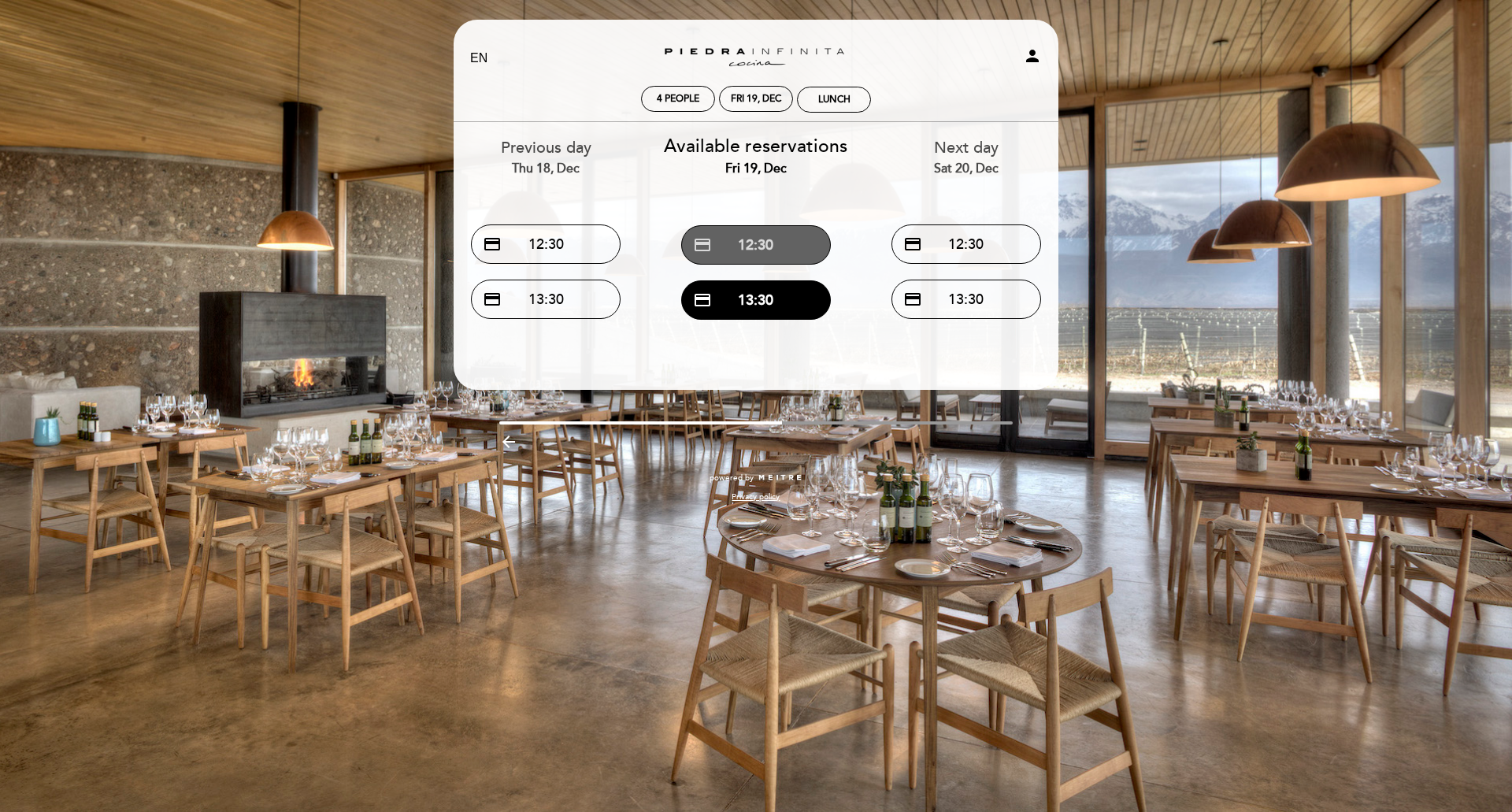
click at [781, 245] on button "credit_card 12:30" at bounding box center [756, 245] width 150 height 40
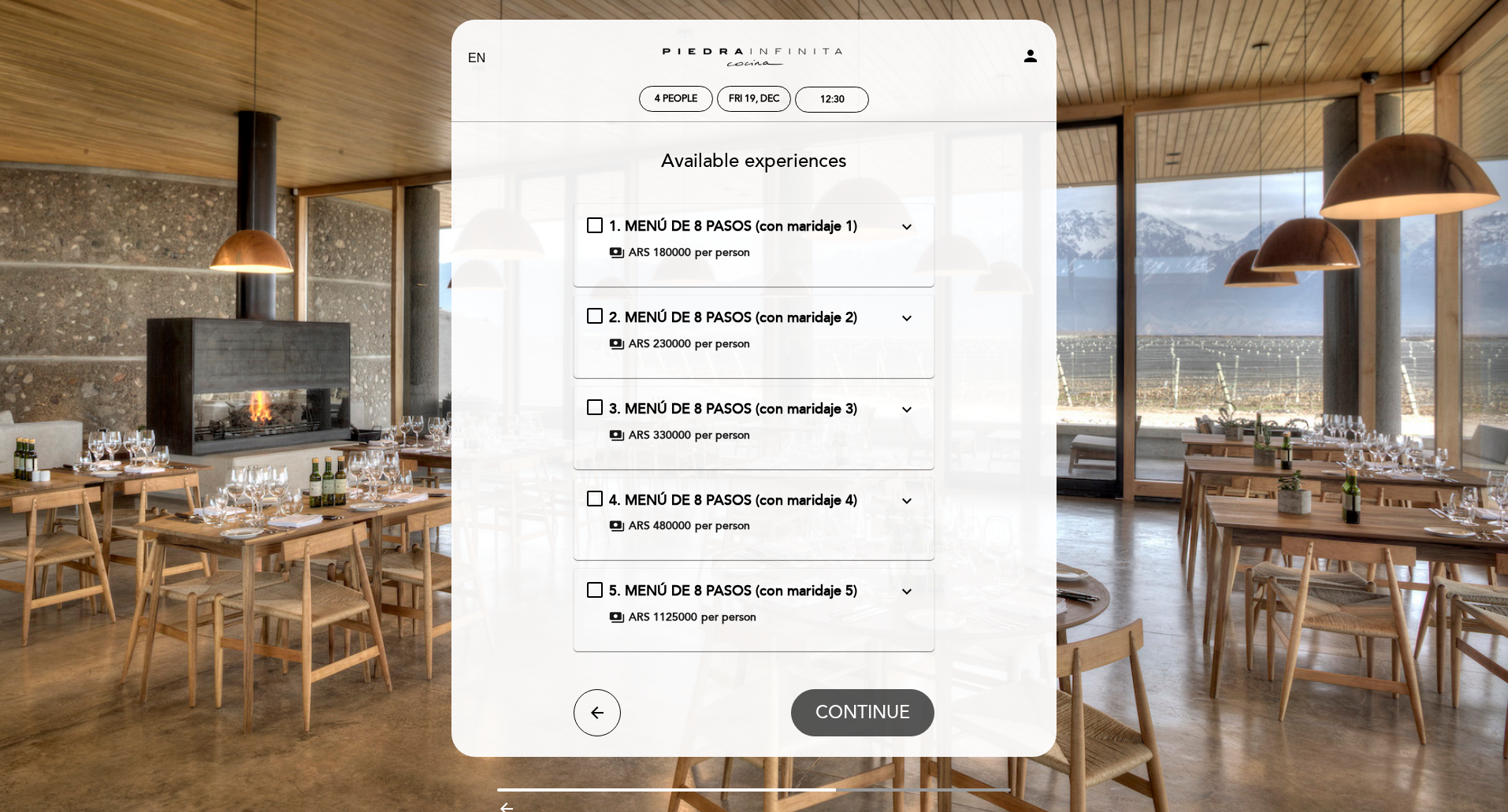
click at [766, 237] on div "1. MENÚ DE 8 PASOS (con maridaje 1) expand_more" at bounding box center [754, 227] width 289 height 21
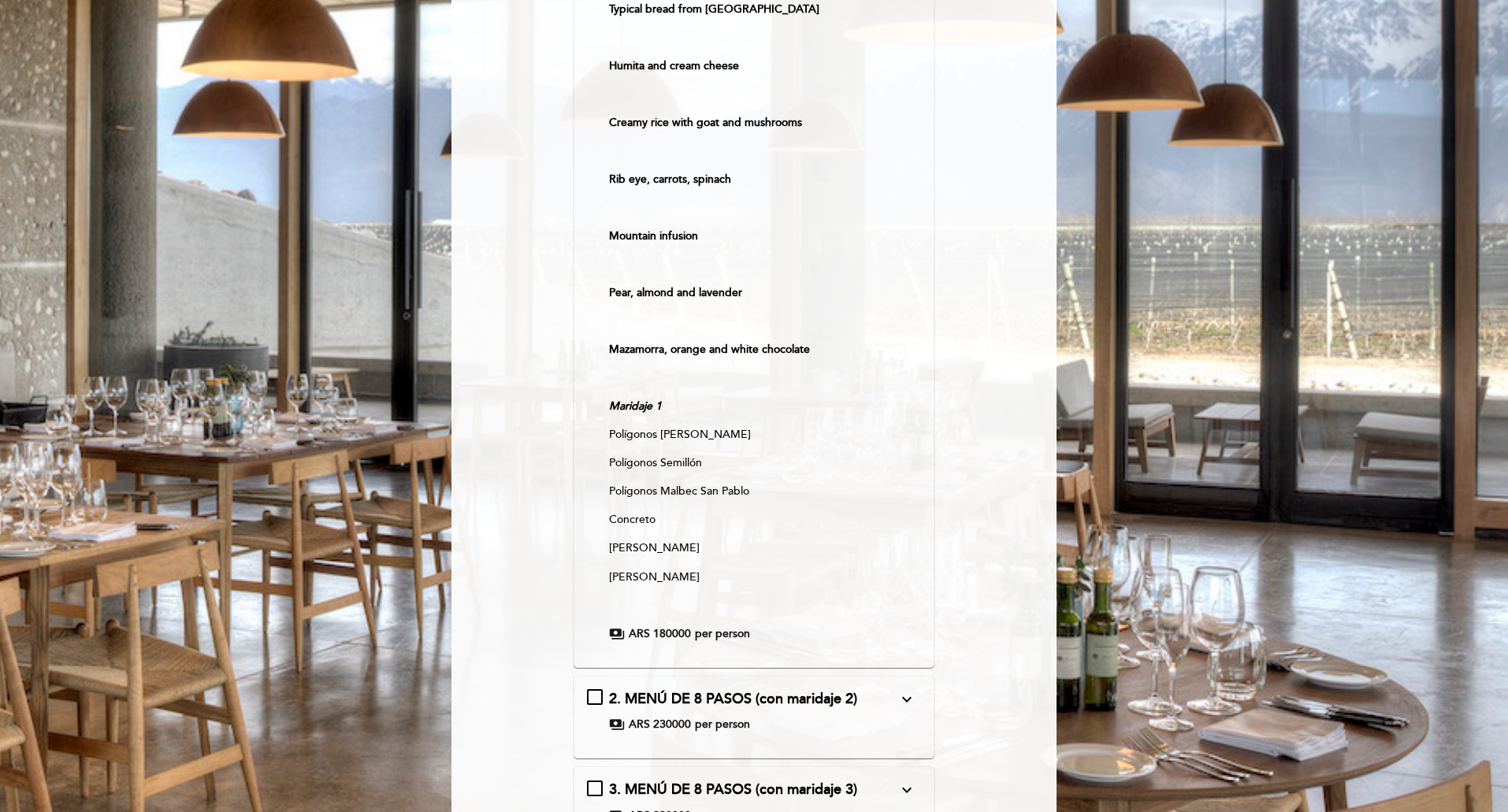
scroll to position [413, 0]
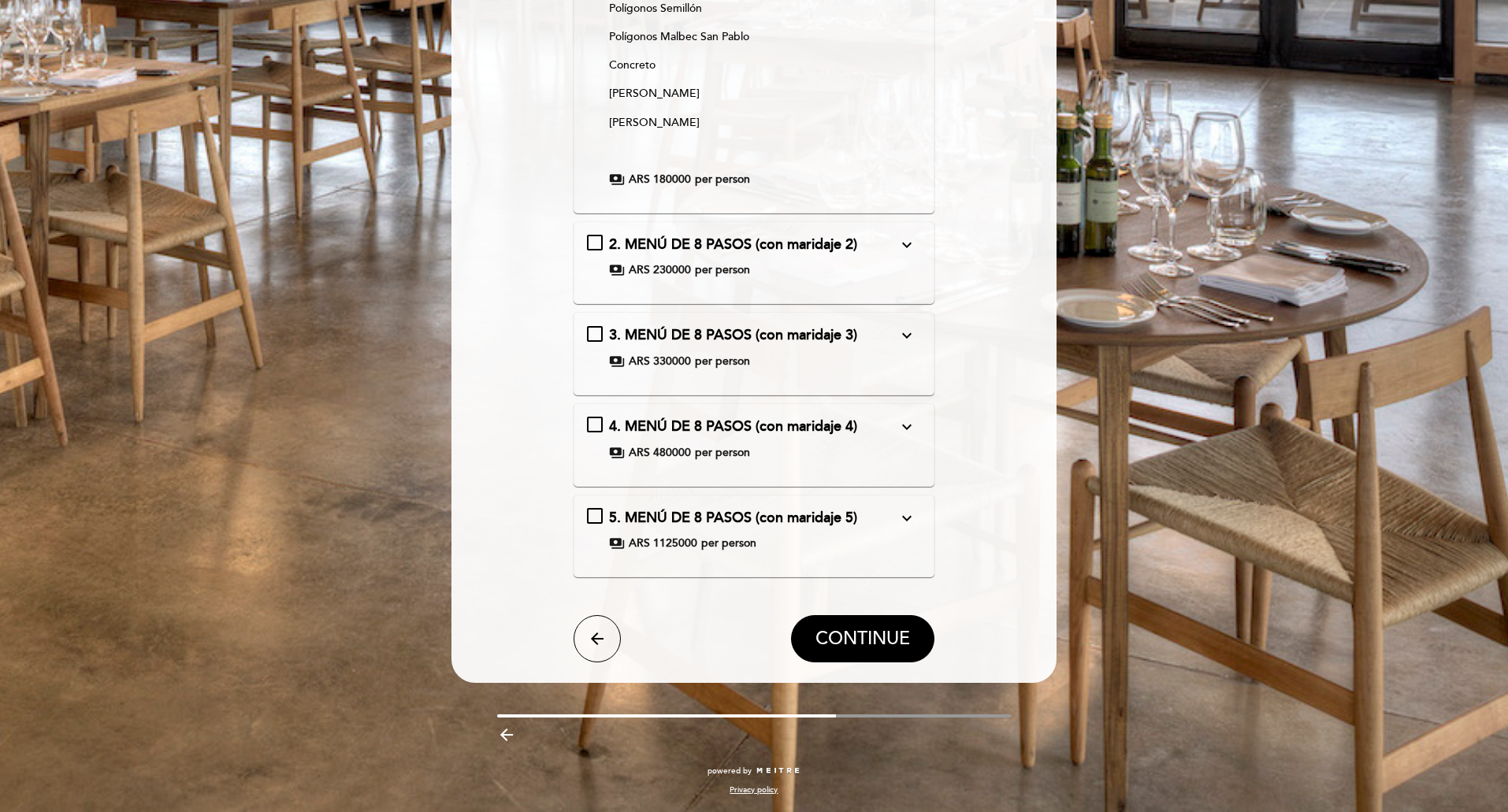
click at [888, 240] on div "2. MENÚ DE 8 PASOS (con maridaje 2) expand_more" at bounding box center [754, 244] width 289 height 21
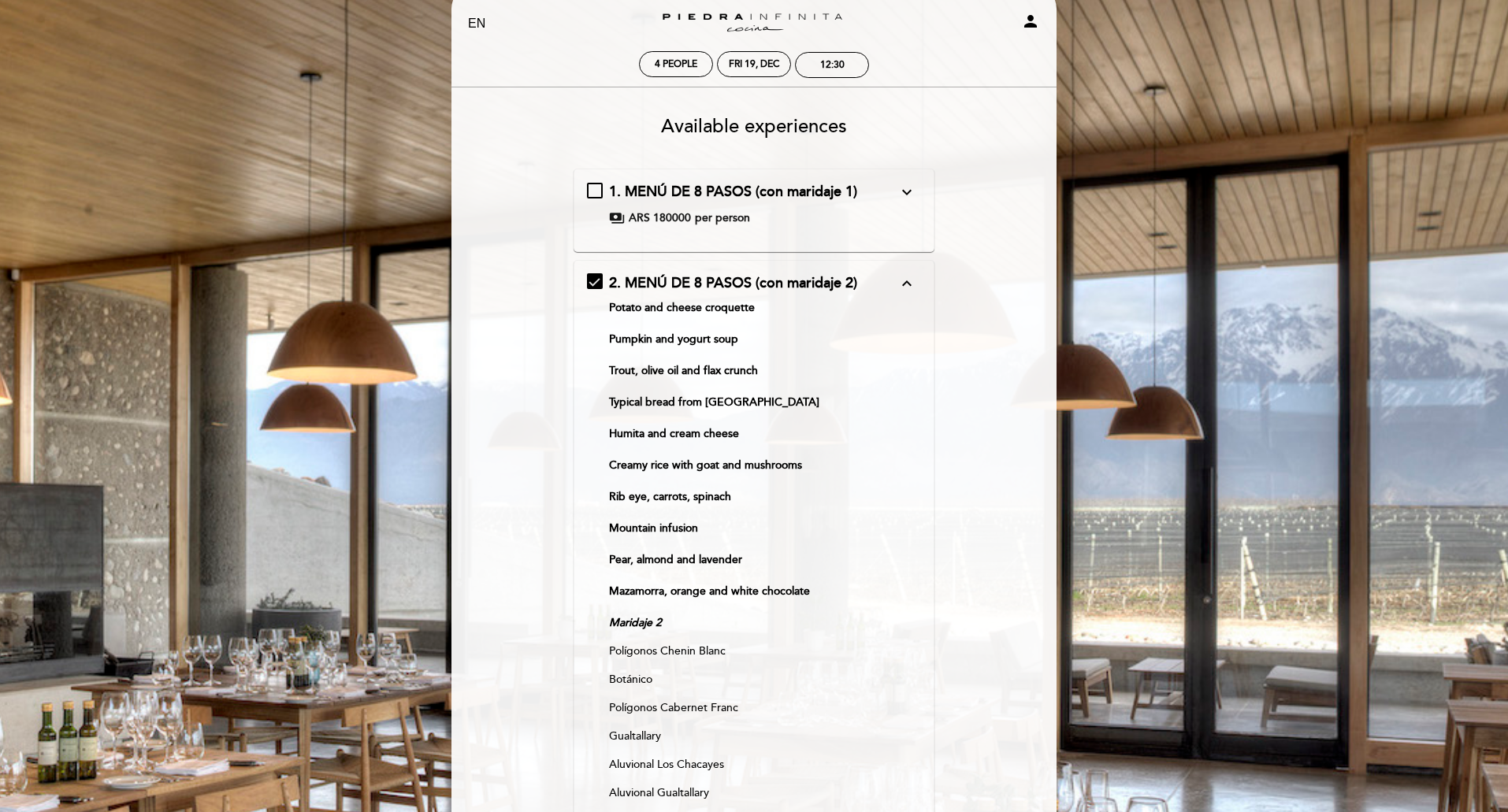
scroll to position [0, 0]
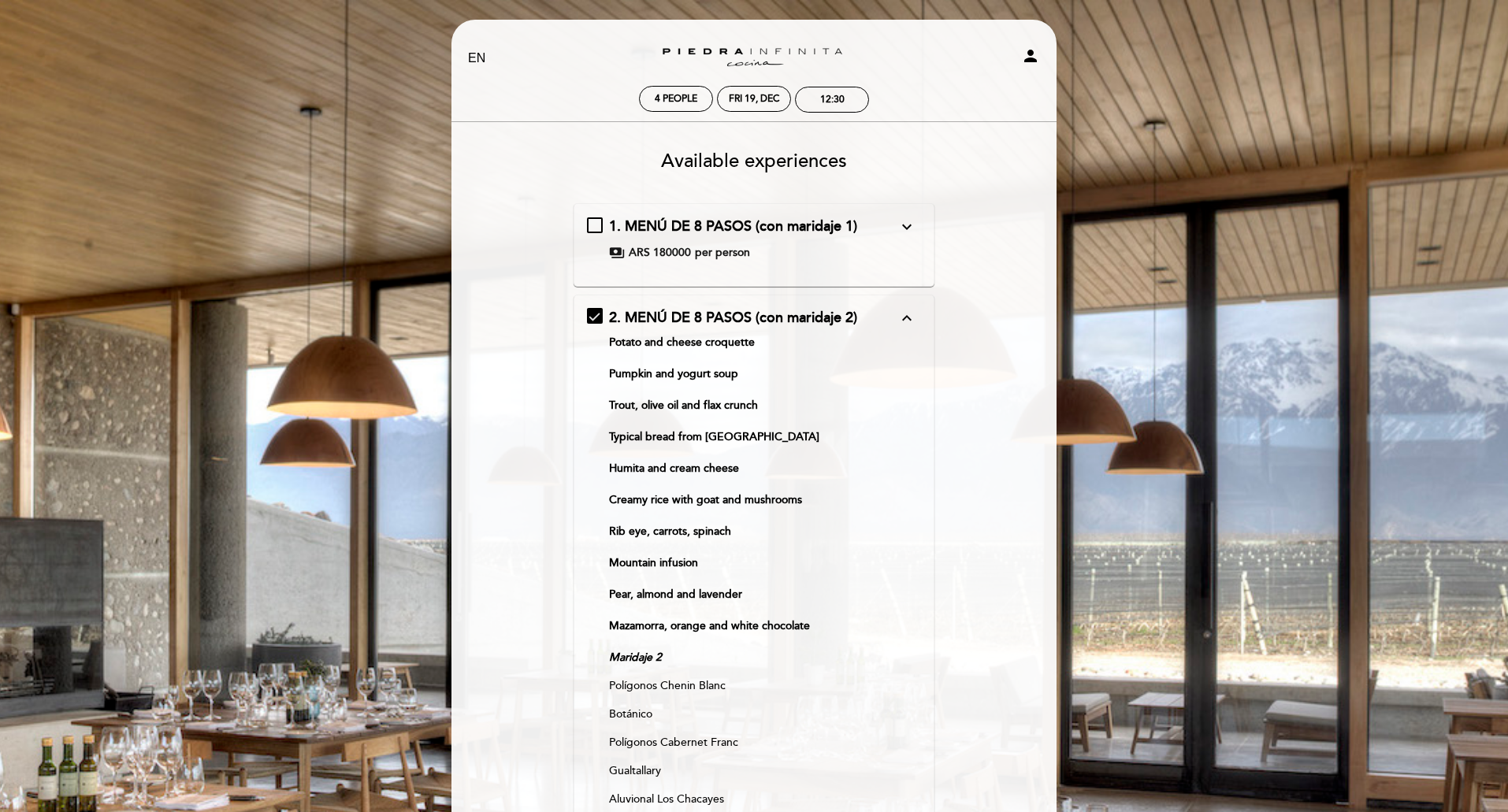
click at [904, 305] on div "2. MENÚ DE 8 PASOS (con maridaje 2) expand_less Potato and cheese croquette Pum…" at bounding box center [754, 607] width 362 height 624
click at [896, 317] on button "expand_less" at bounding box center [907, 318] width 29 height 21
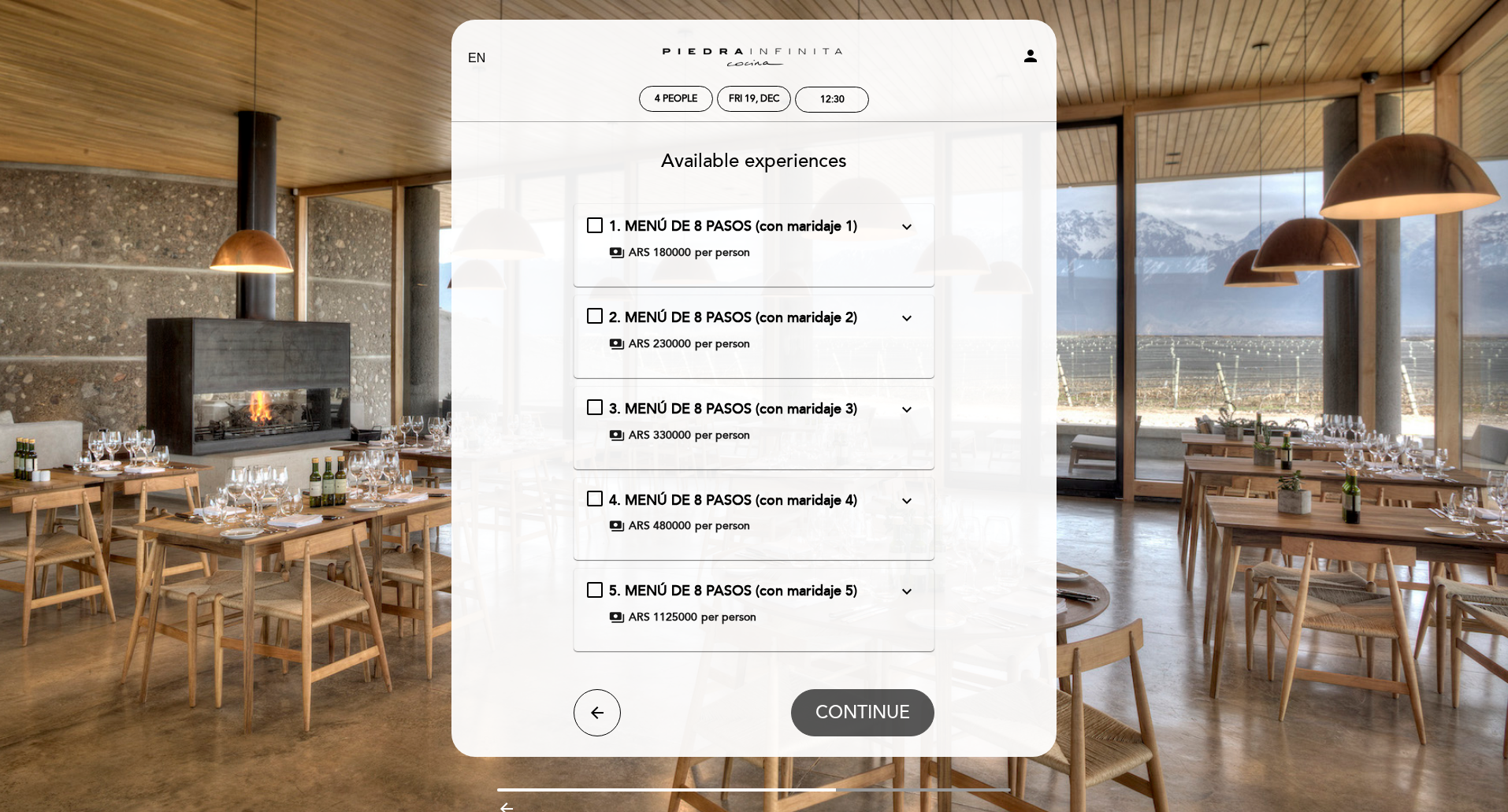
click at [597, 225] on div "1. MENÚ DE 8 PASOS (con maridaje 1) expand_more Potato and cheese croquette Pum…" at bounding box center [754, 239] width 335 height 44
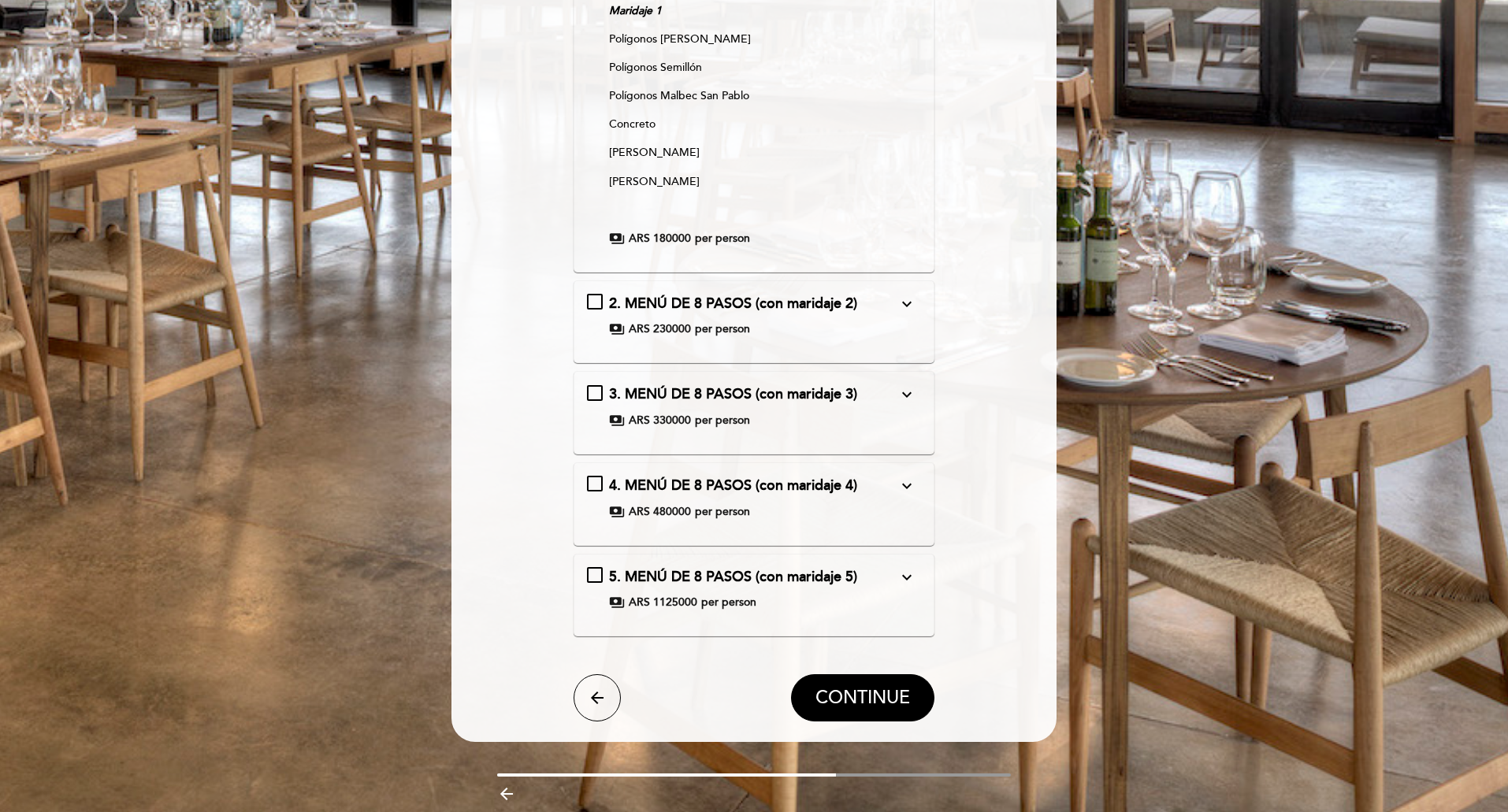
scroll to position [867, 0]
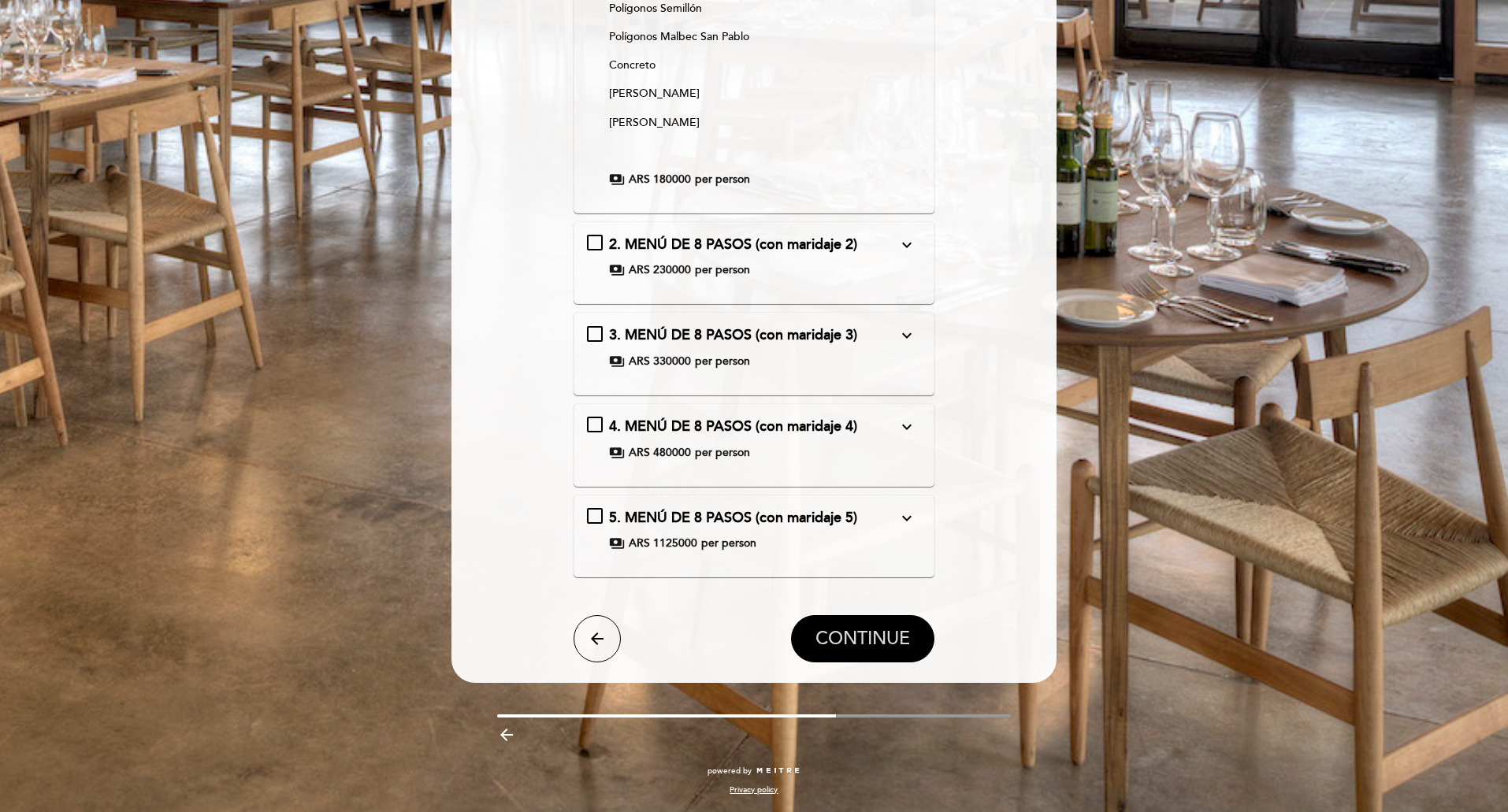
click at [876, 633] on span "CONTINUE" at bounding box center [863, 639] width 94 height 22
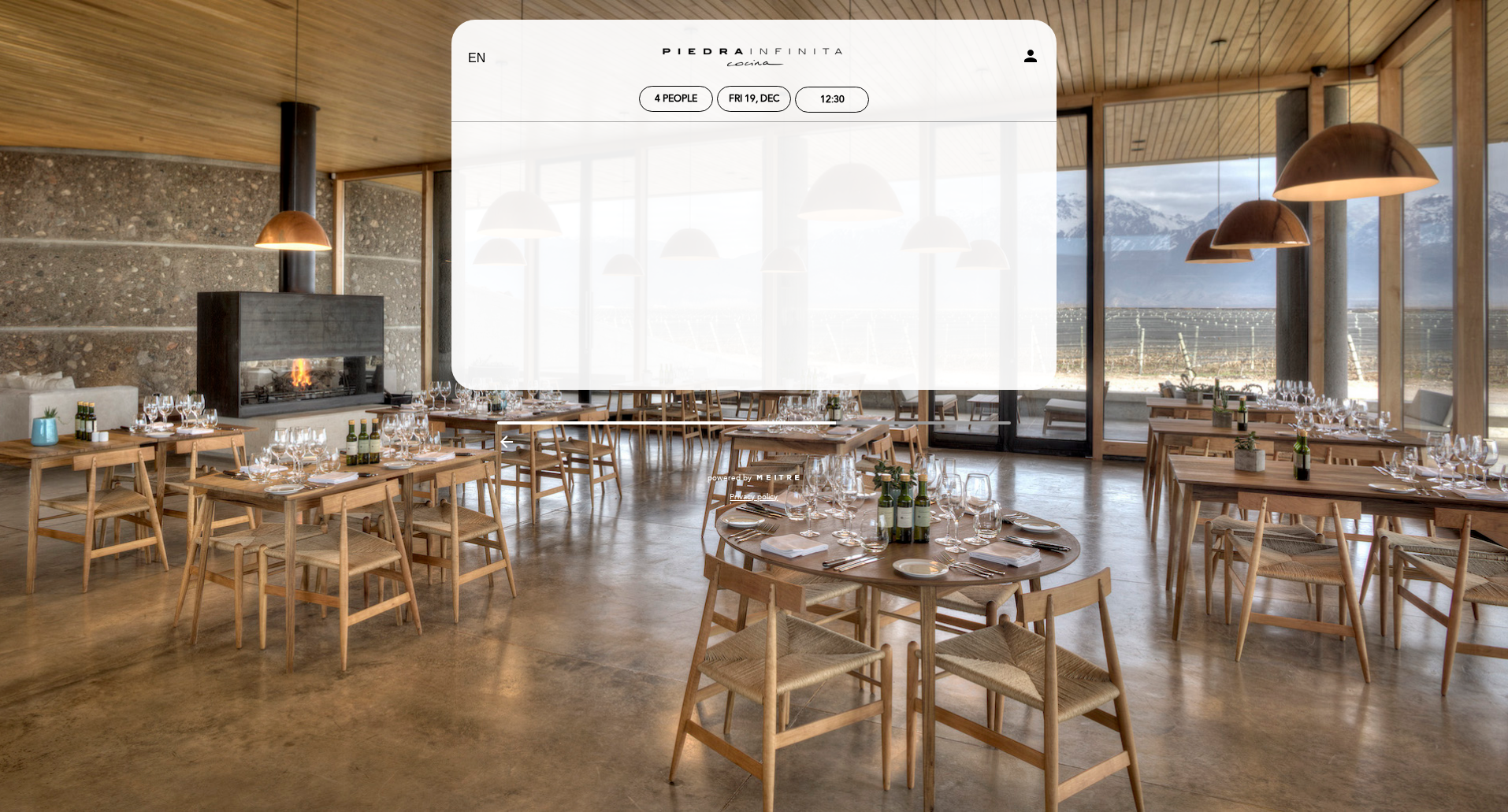
scroll to position [0, 0]
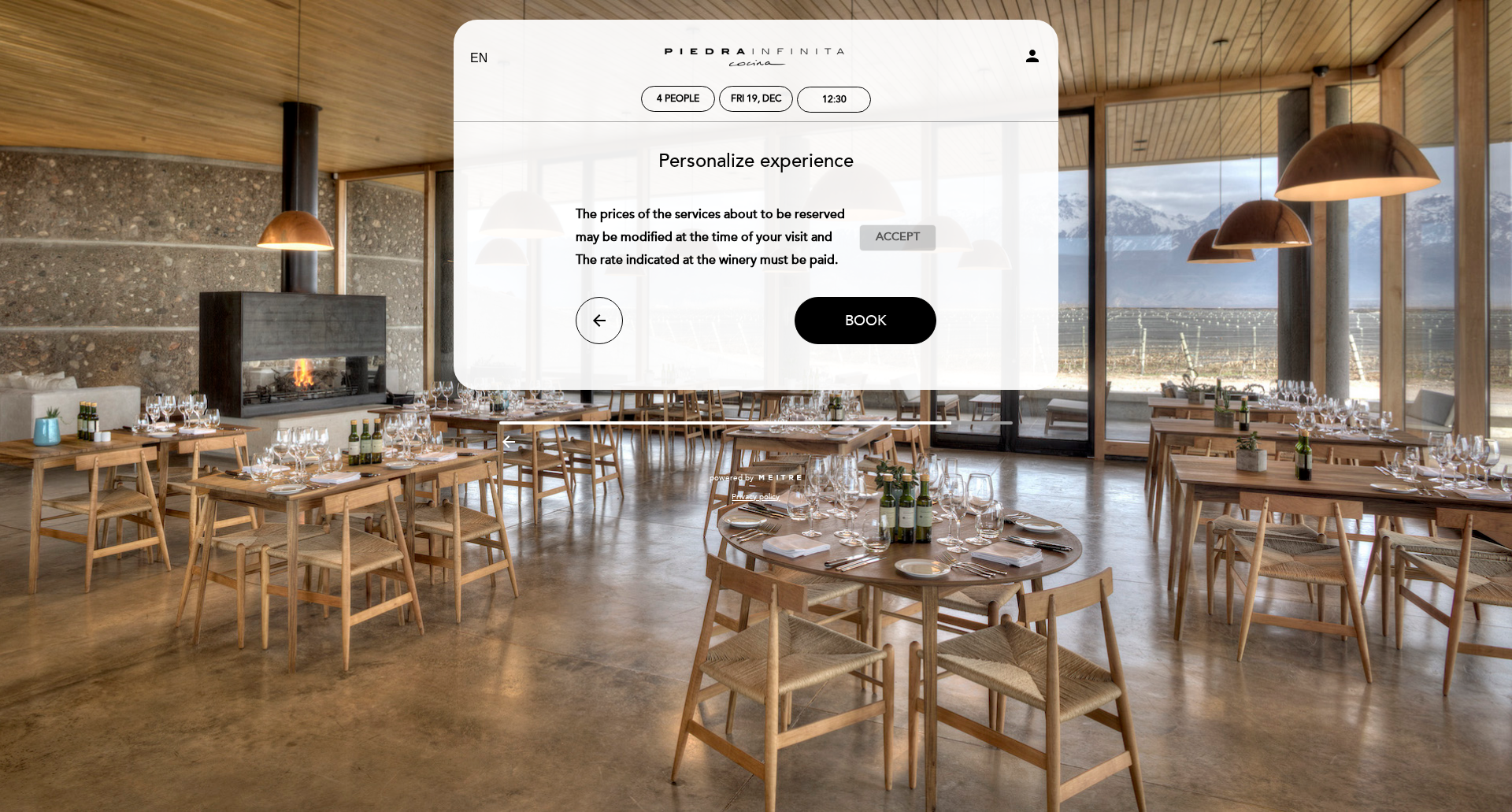
click at [886, 237] on span "Accept" at bounding box center [898, 238] width 44 height 17
click at [887, 315] on button "Book" at bounding box center [865, 321] width 142 height 48
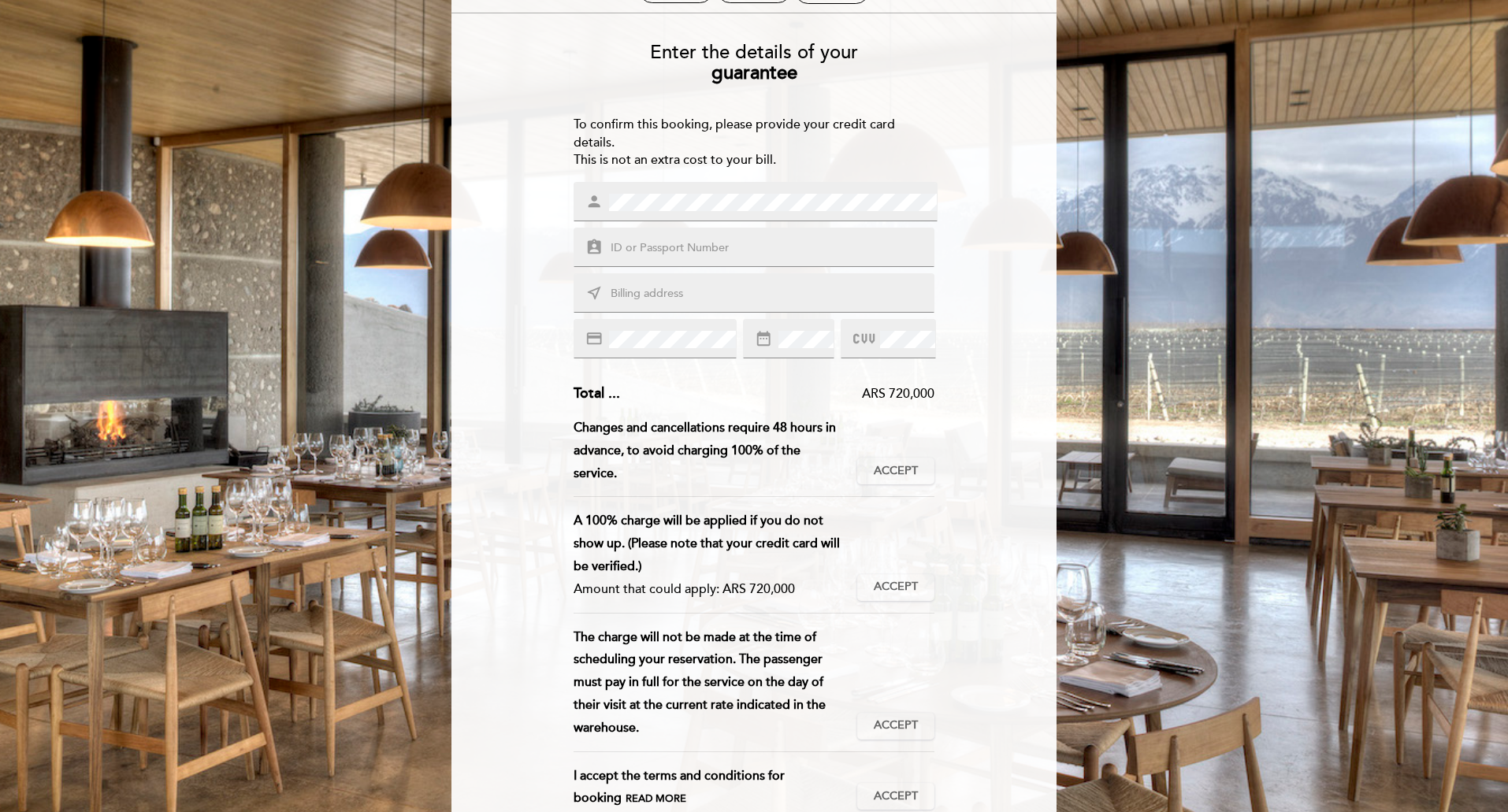
scroll to position [118, 0]
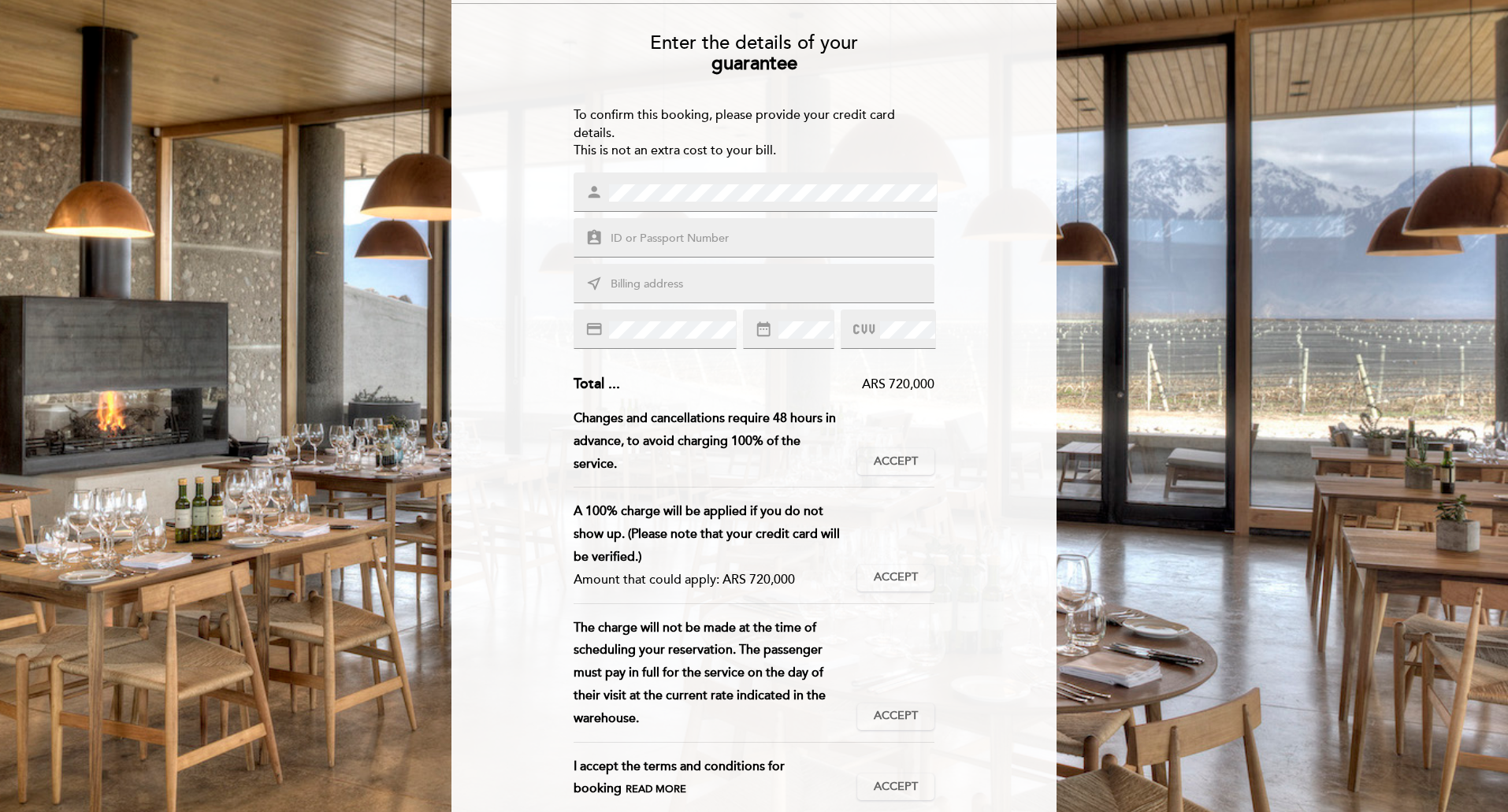
click at [725, 239] on input "text" at bounding box center [773, 240] width 328 height 18
click at [718, 278] on input "text" at bounding box center [773, 284] width 328 height 18
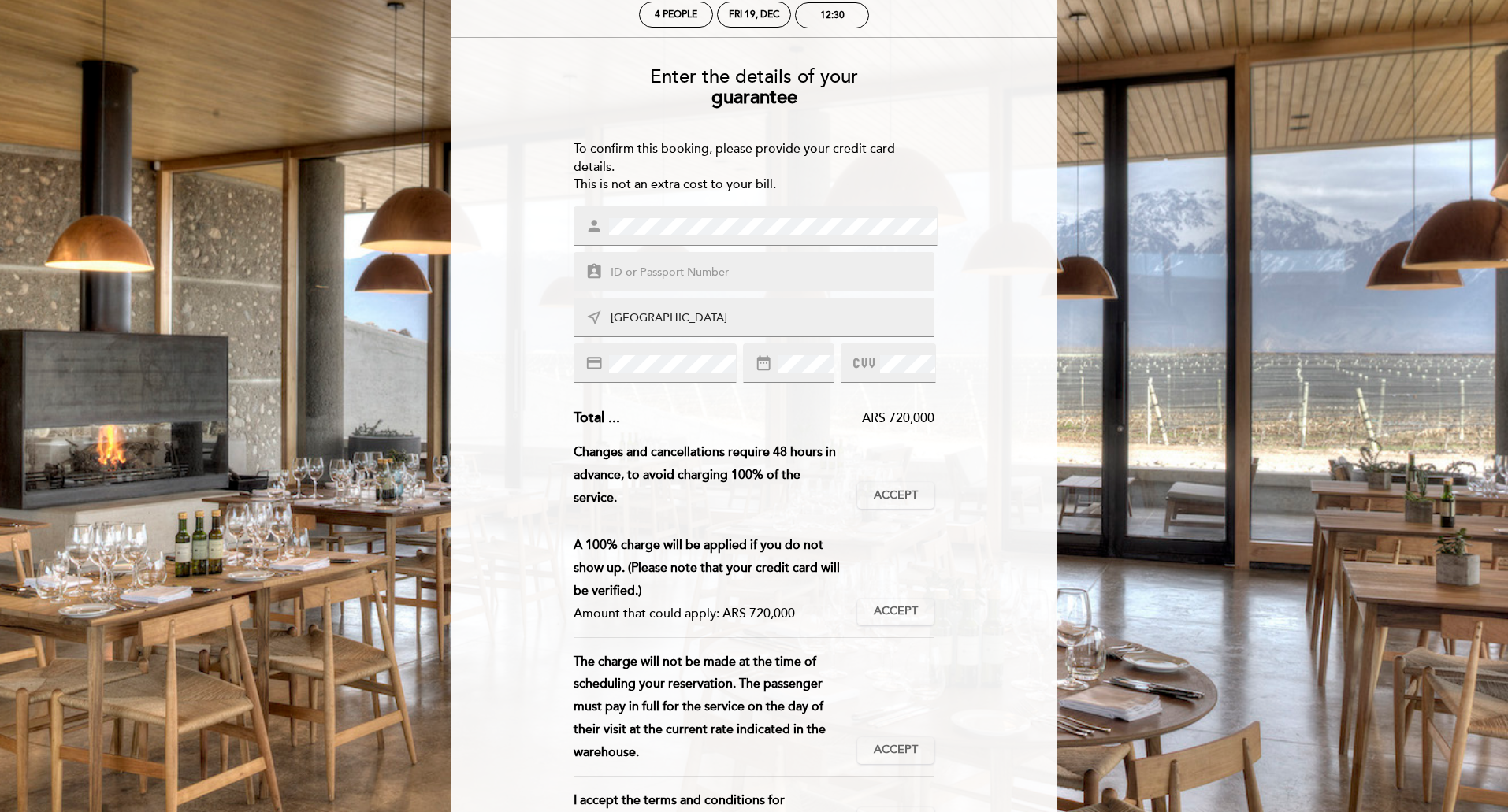
scroll to position [26, 0]
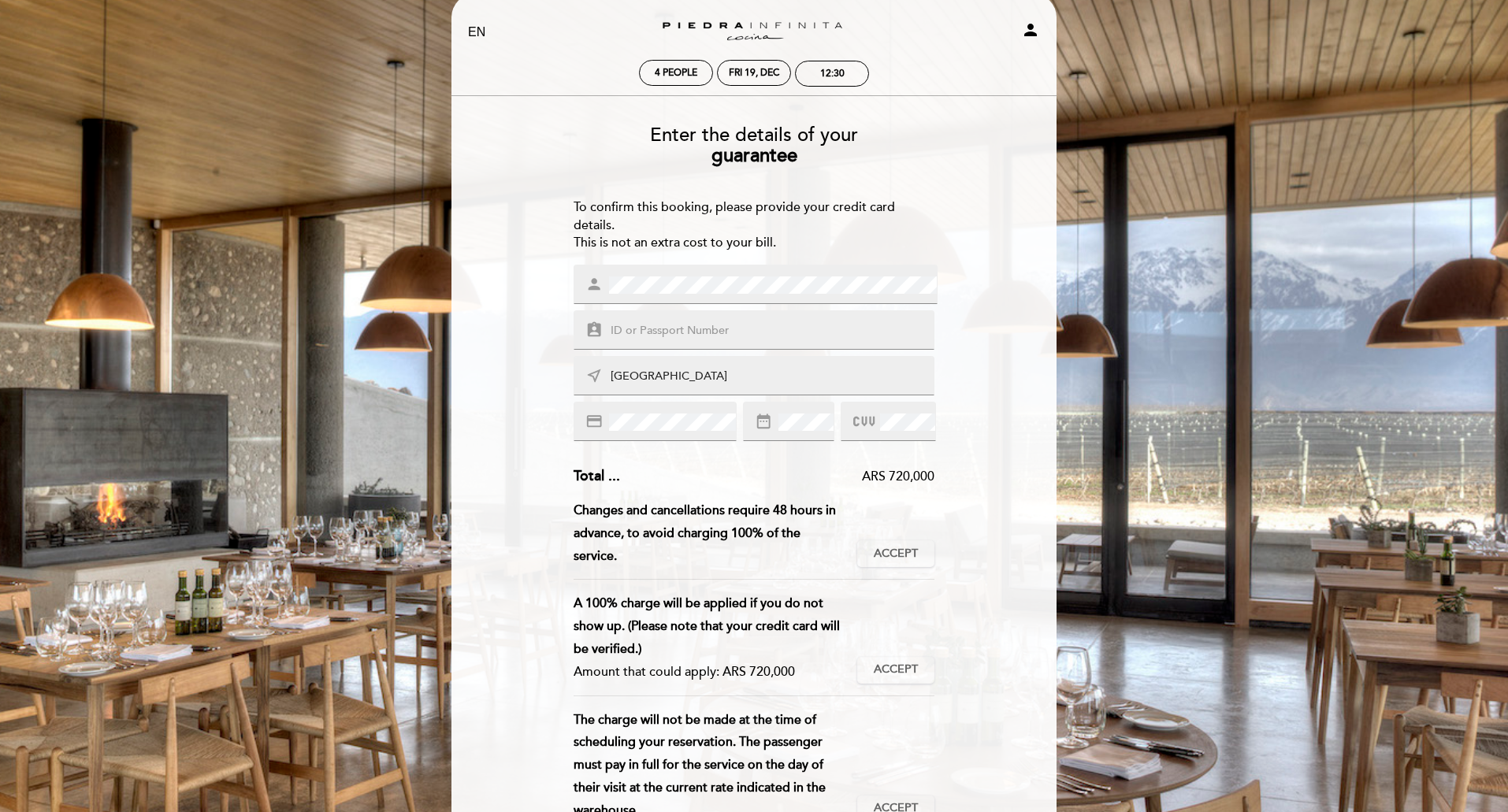
click at [712, 375] on input "[GEOGRAPHIC_DATA]" at bounding box center [773, 377] width 328 height 18
type input "1"
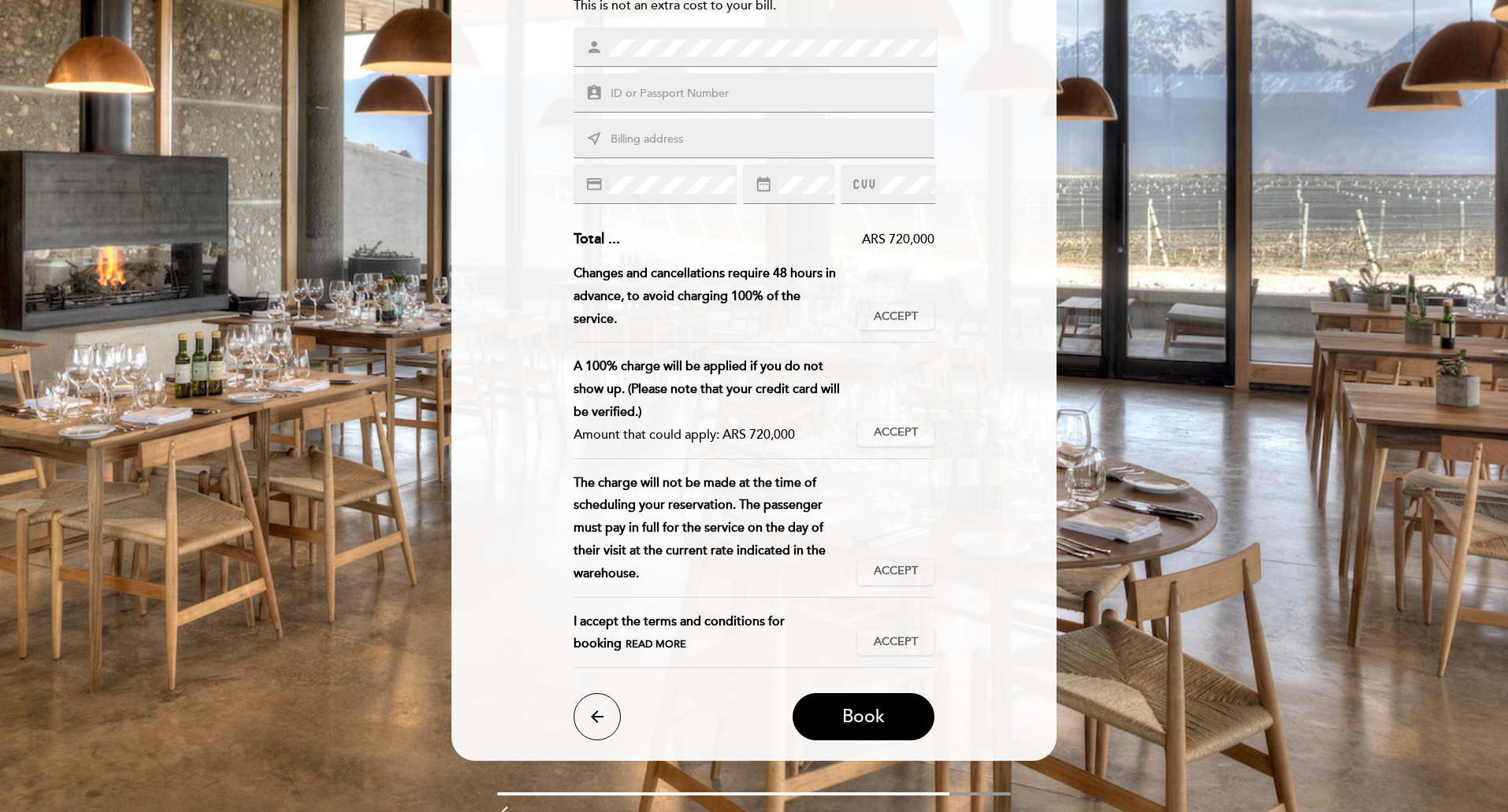
scroll to position [341, 0]
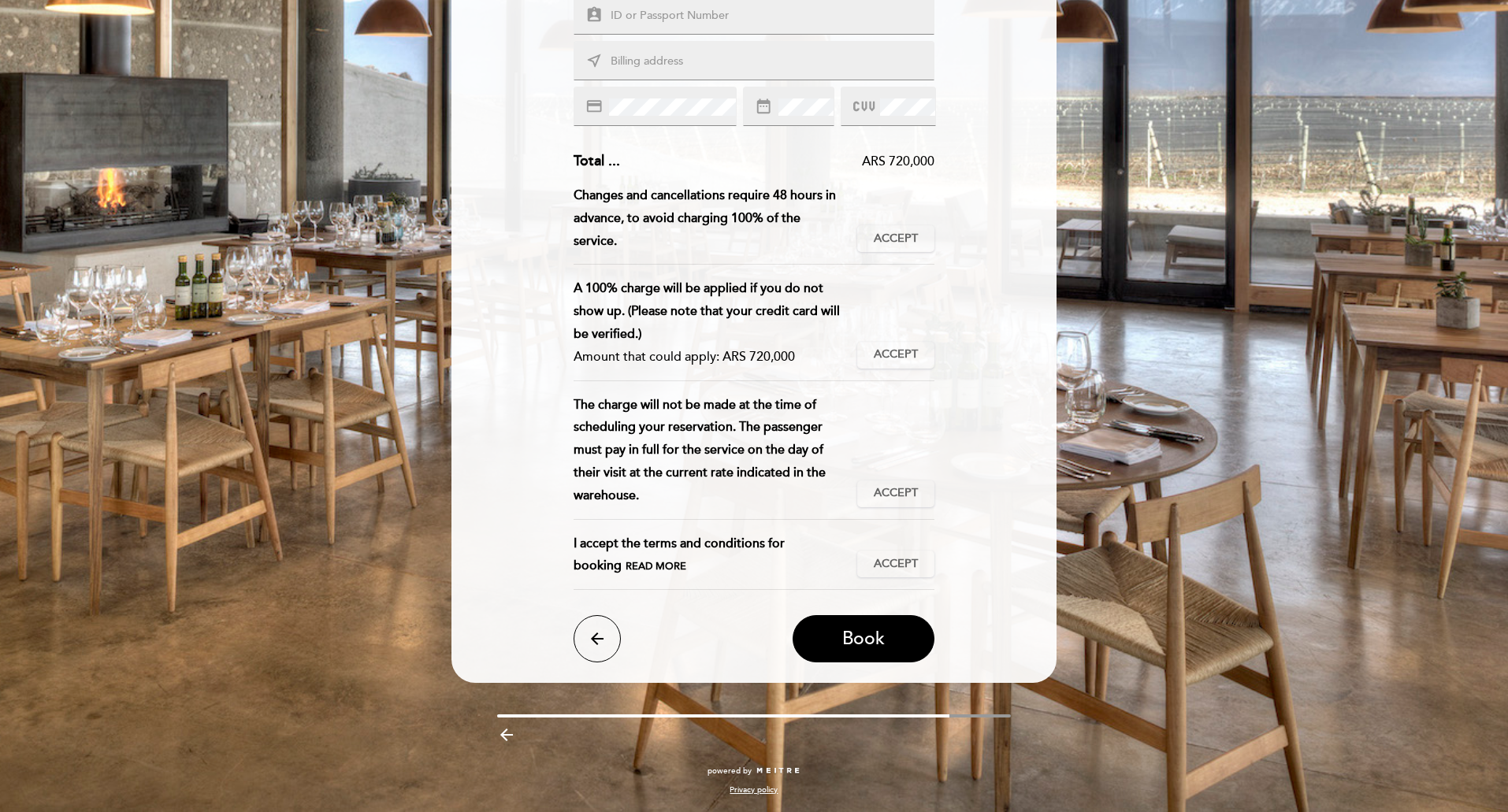
click at [602, 645] on icon "arrow_back" at bounding box center [596, 638] width 19 height 19
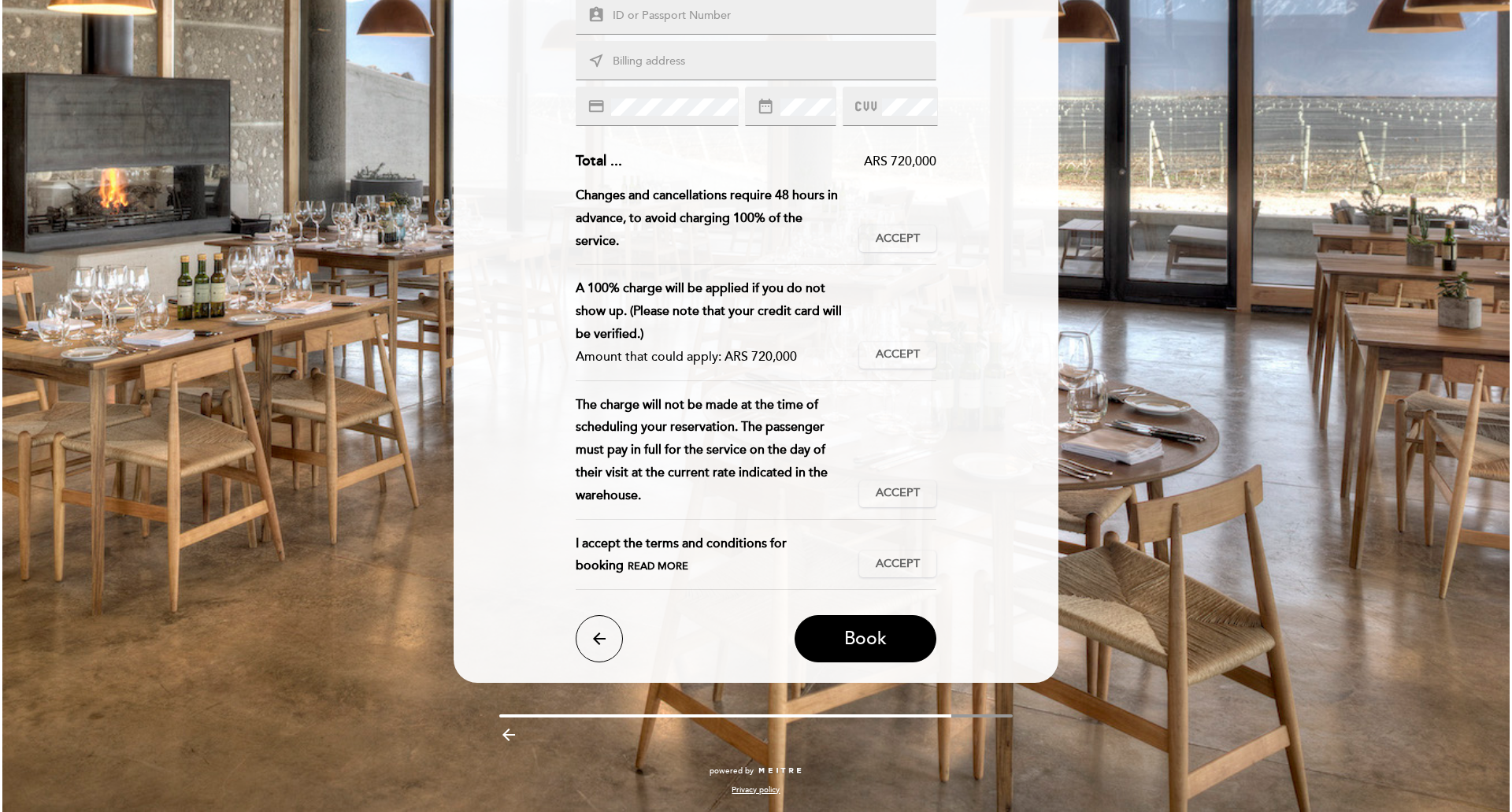
scroll to position [0, 0]
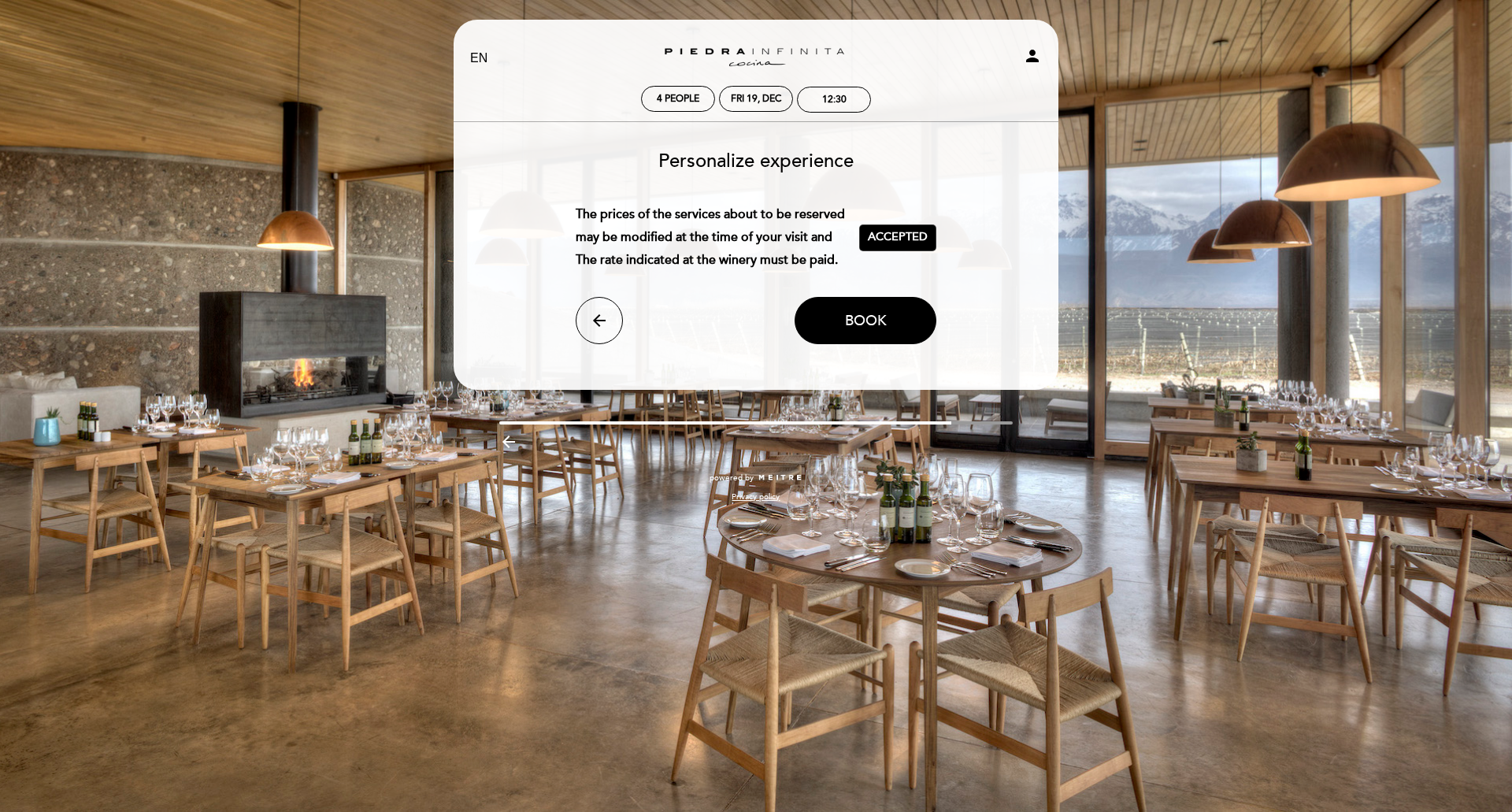
click at [611, 292] on form "Service charge : 0 % Nothing selected 0 % 15 % 18 % 20 % The prices of the serv…" at bounding box center [756, 273] width 583 height 140
click at [599, 329] on icon "arrow_back" at bounding box center [599, 320] width 19 height 19
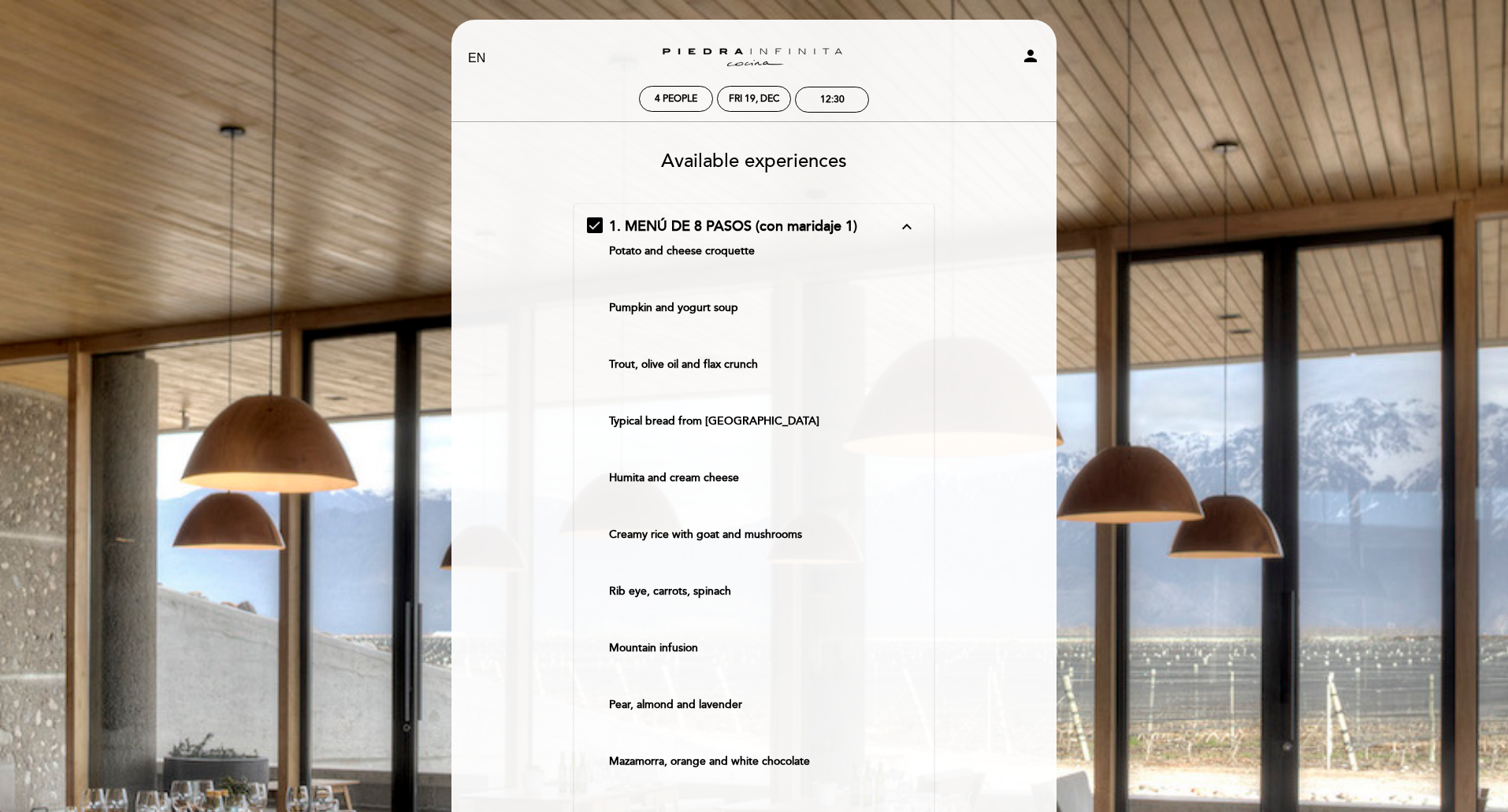
click at [589, 231] on div "1. MENÚ DE 8 PASOS (con maridaje 1) expand_less Potato and cheese croquette Pum…" at bounding box center [754, 635] width 335 height 837
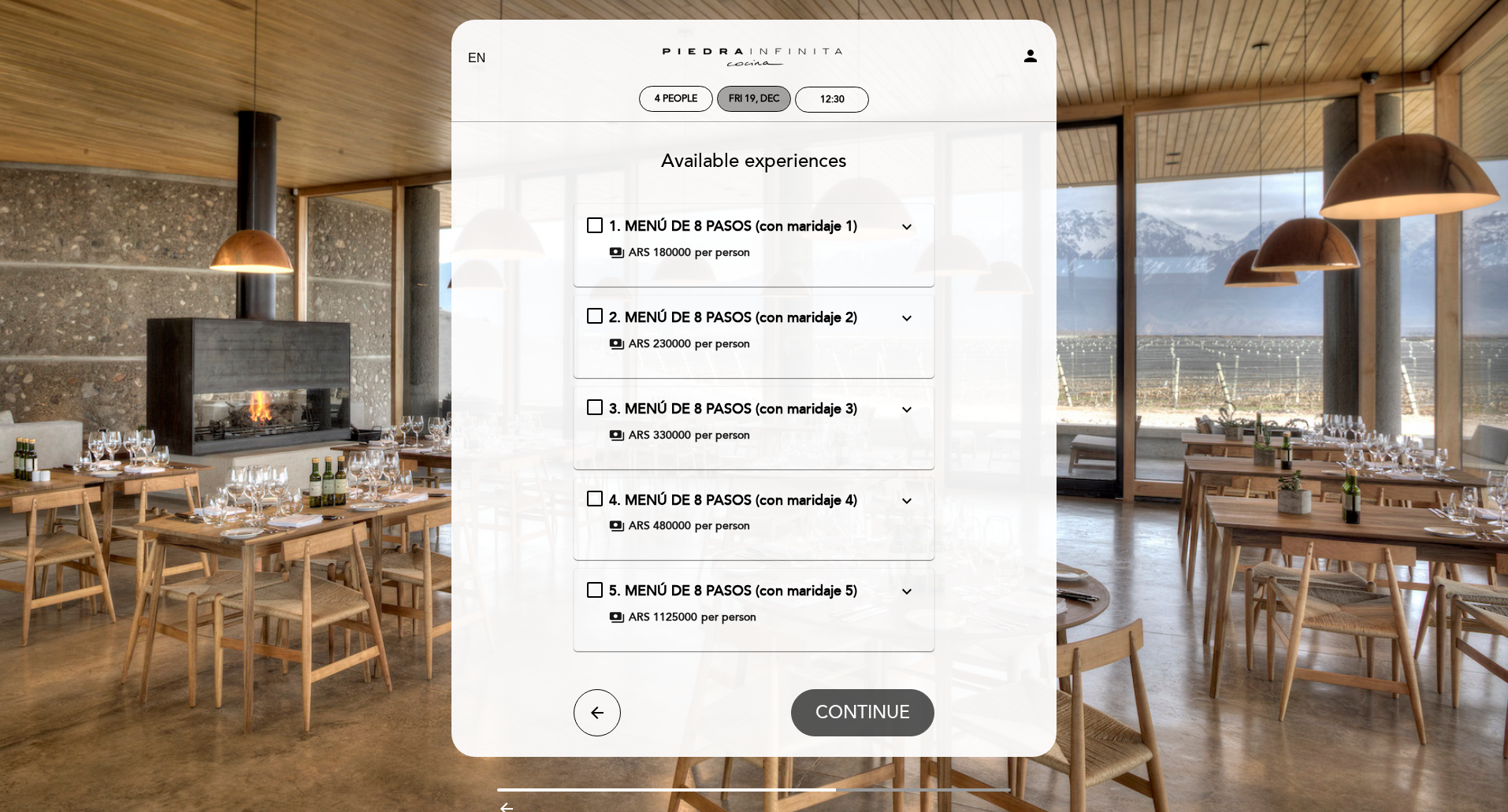
click at [754, 100] on div "Fri 19, Dec" at bounding box center [754, 99] width 51 height 12
